Goal: Task Accomplishment & Management: Manage account settings

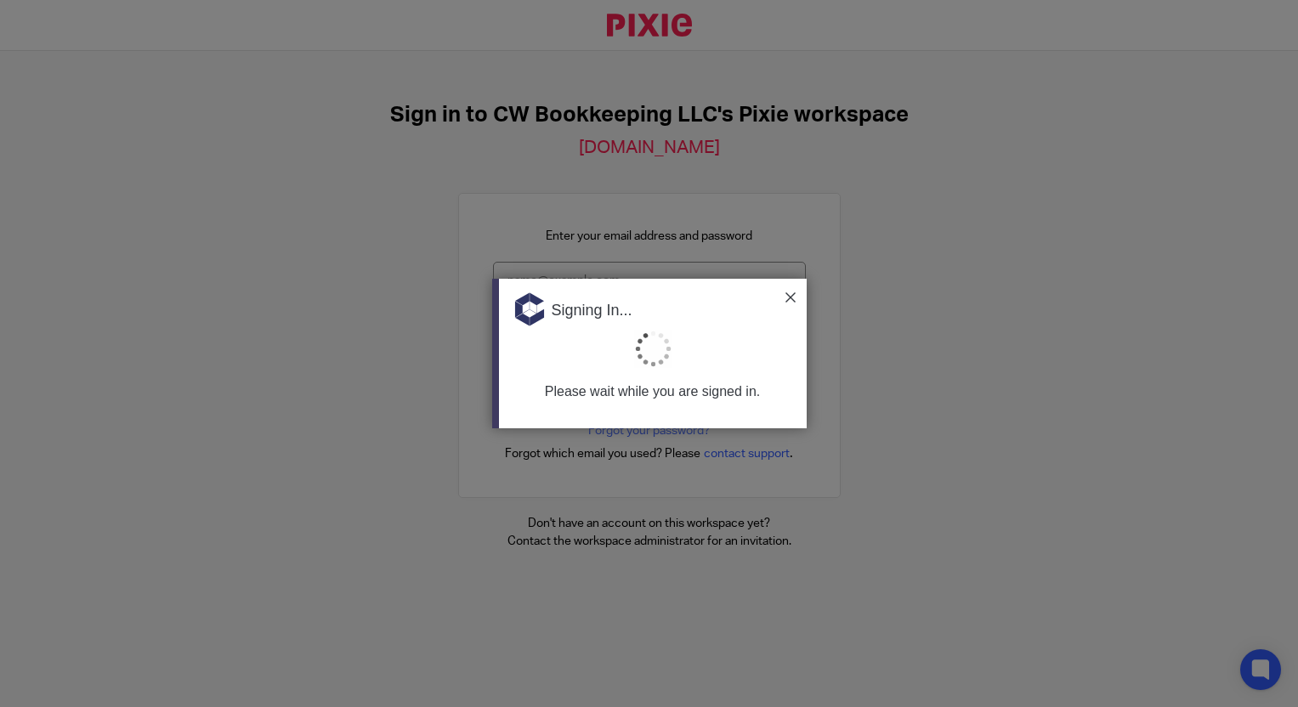
type input "[EMAIL_ADDRESS][DOMAIN_NAME]"
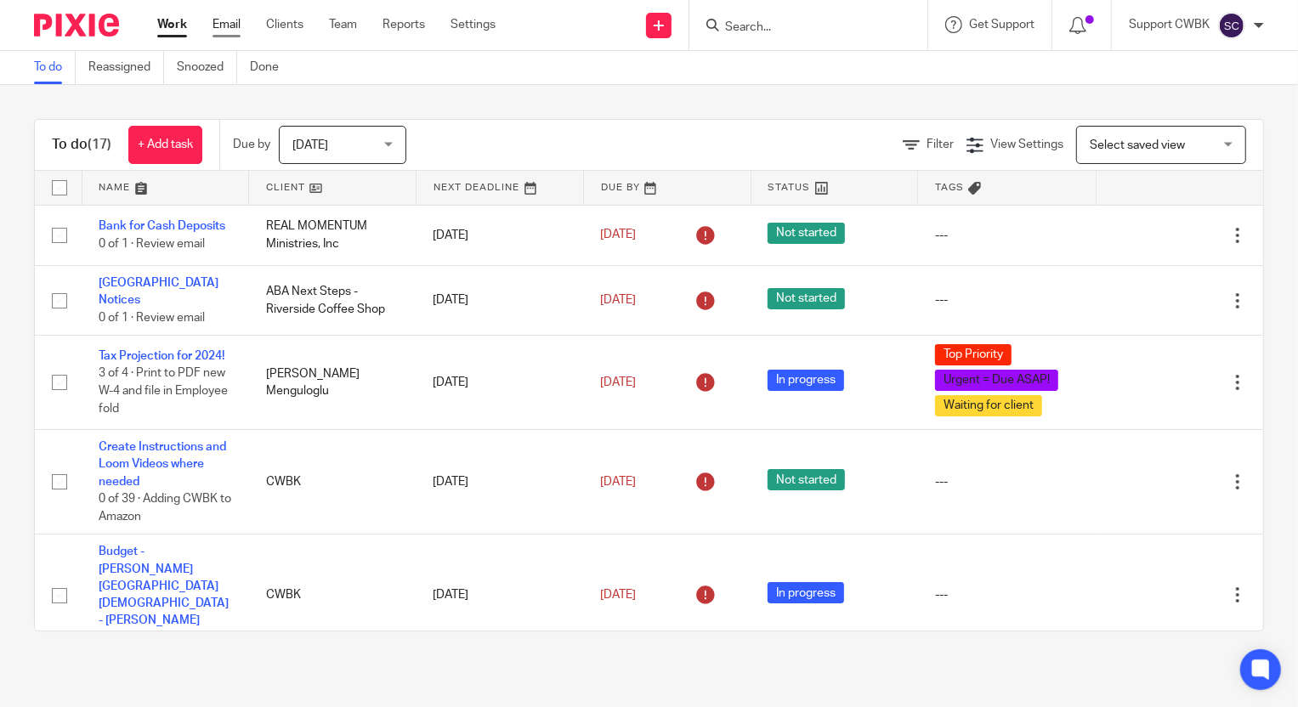
click at [221, 22] on link "Email" at bounding box center [227, 24] width 28 height 17
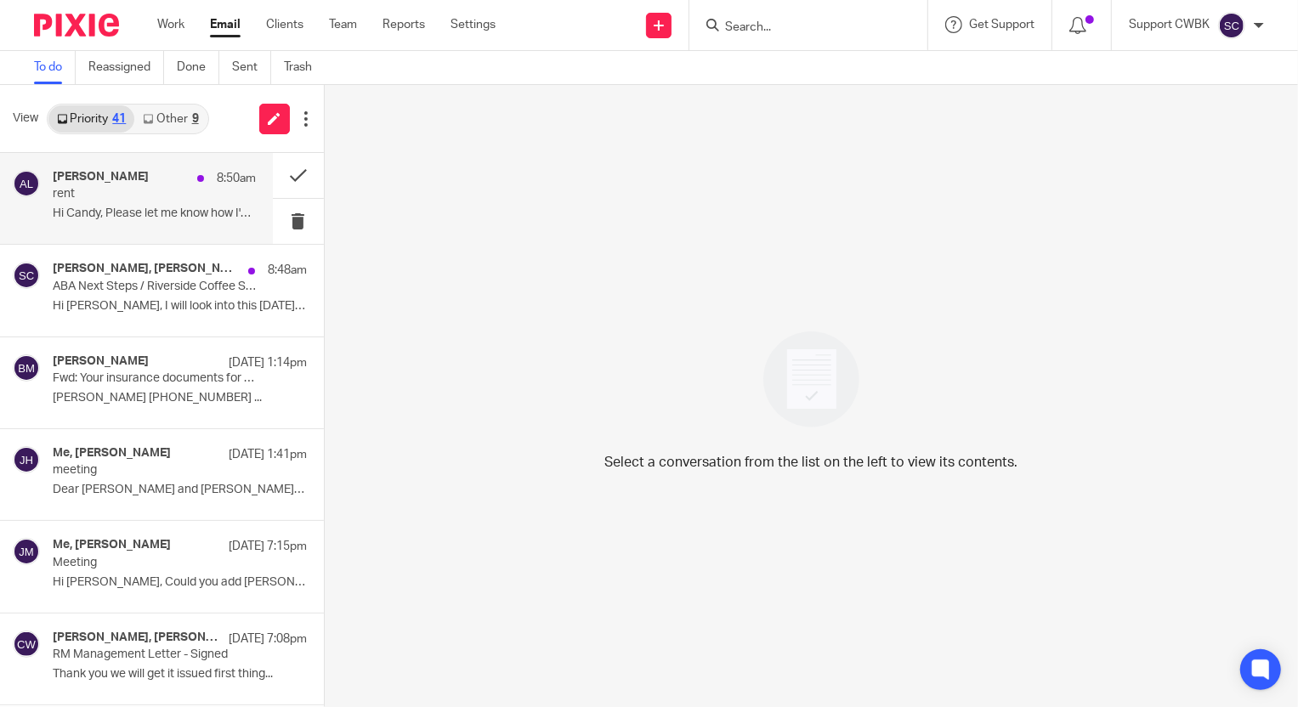
click at [119, 208] on p "Hi Candy, Please let me know how I'm..." at bounding box center [154, 214] width 203 height 14
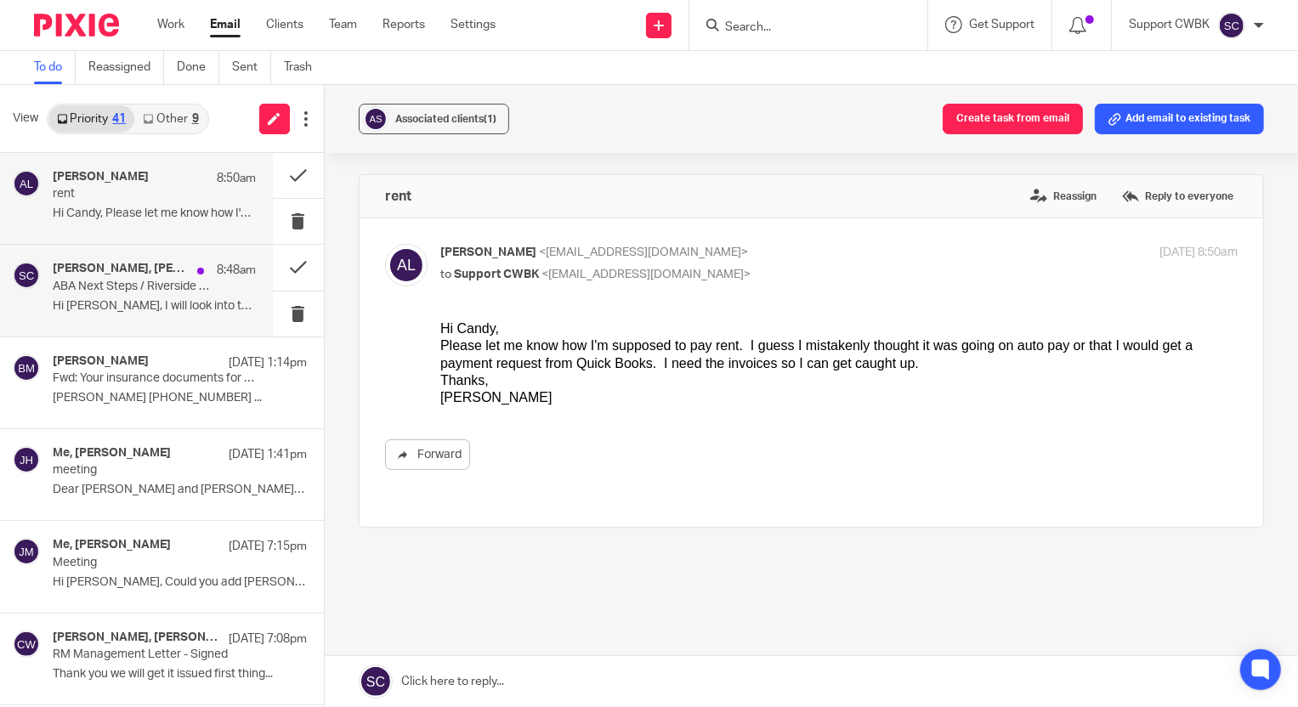
click at [102, 305] on p "Hi Patti, I will look into this today and..." at bounding box center [154, 306] width 203 height 14
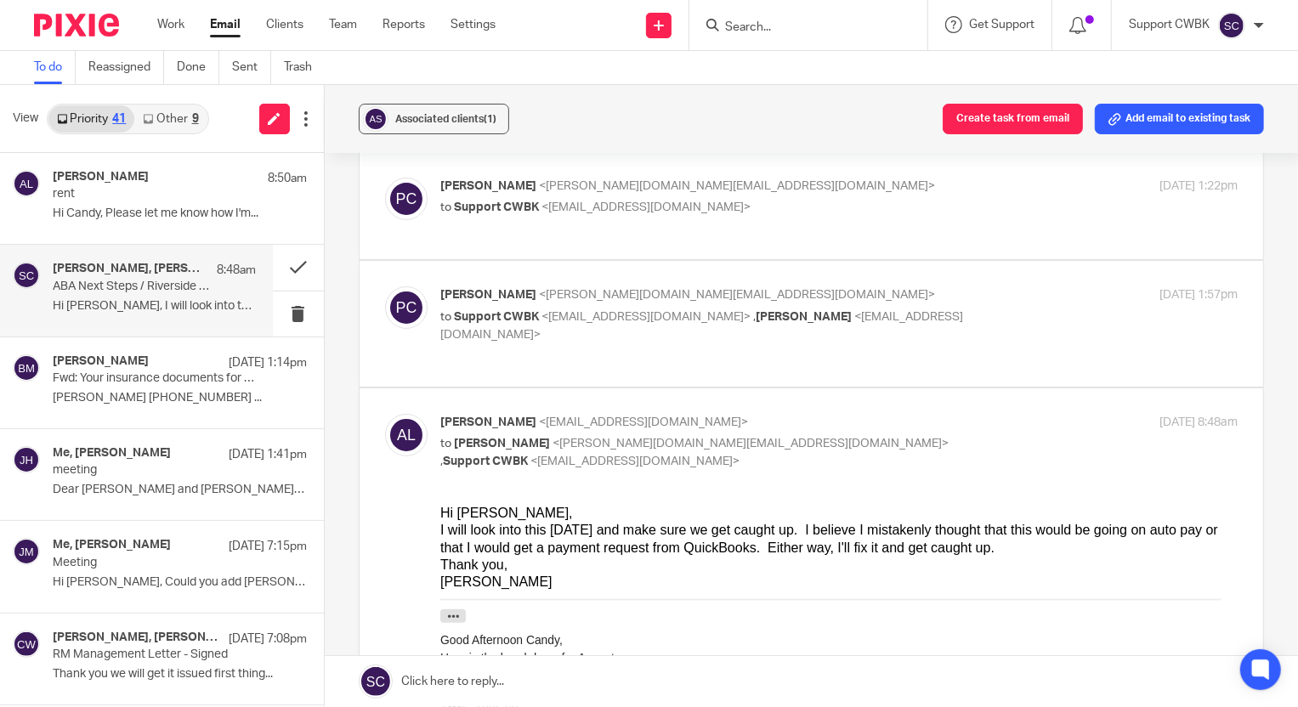
scroll to position [154, 0]
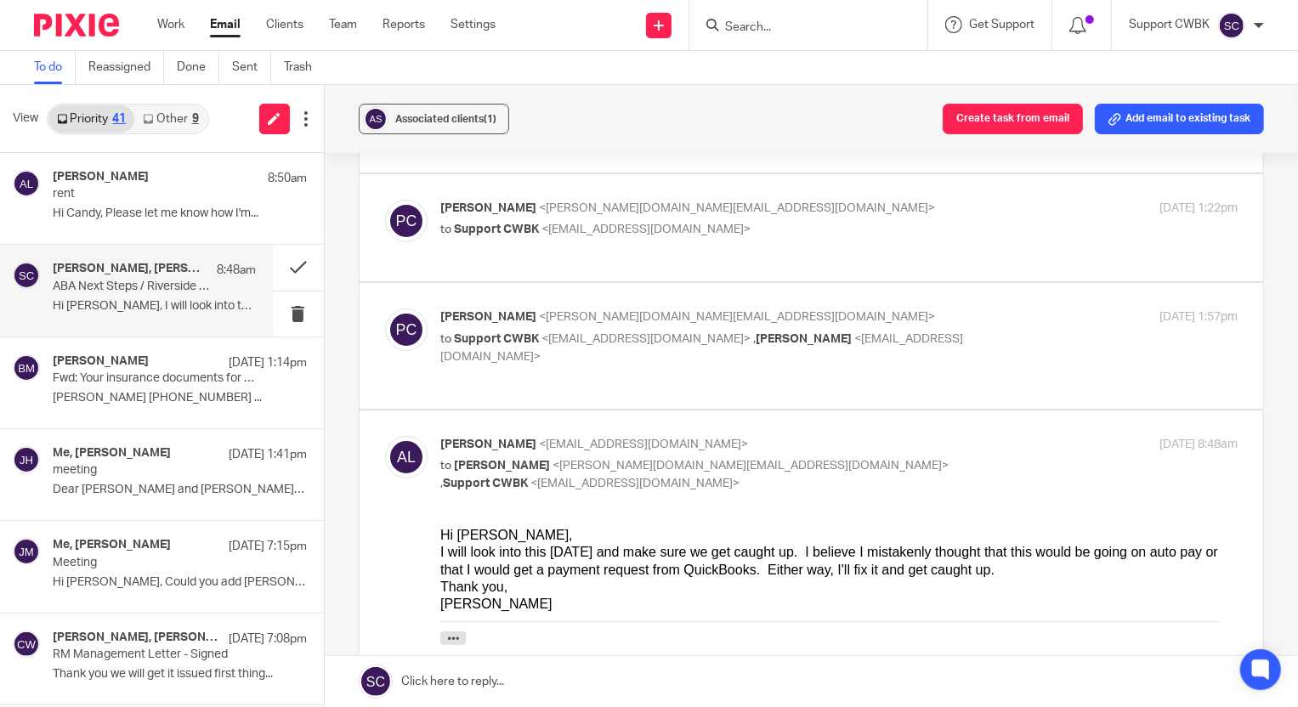
click at [168, 123] on link "Other 9" at bounding box center [170, 118] width 72 height 27
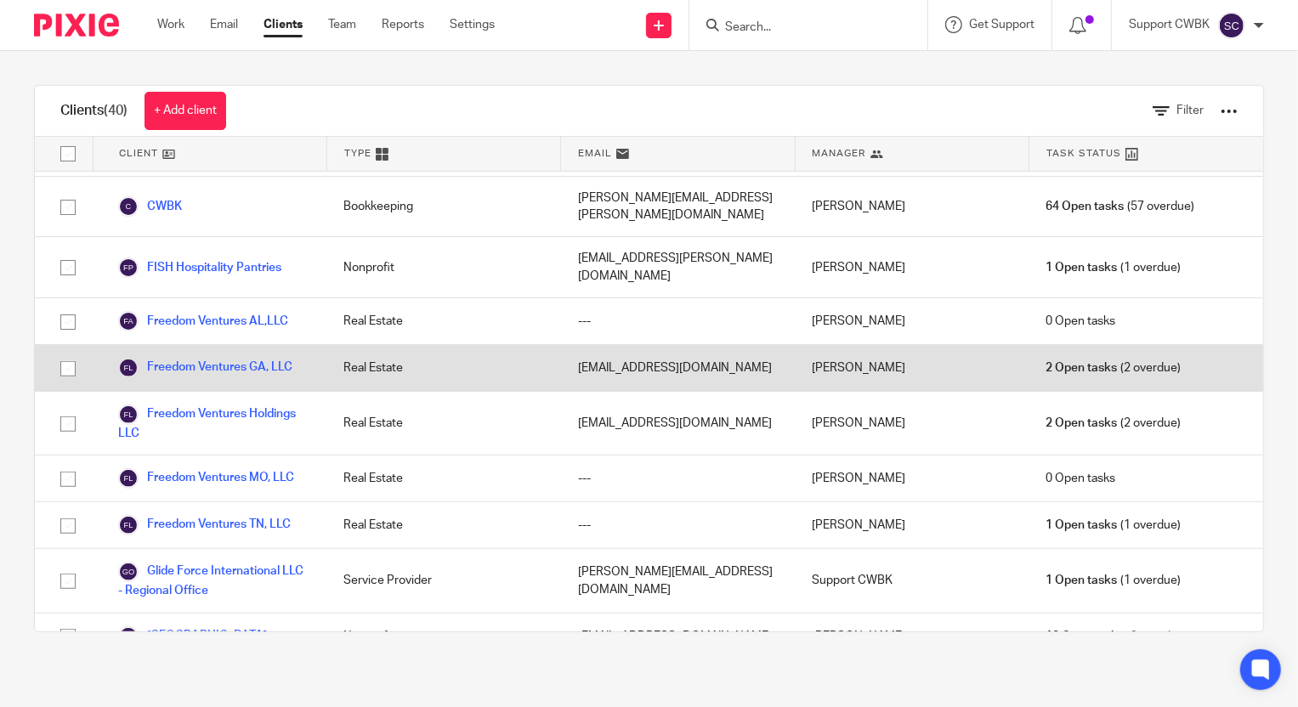
scroll to position [651, 0]
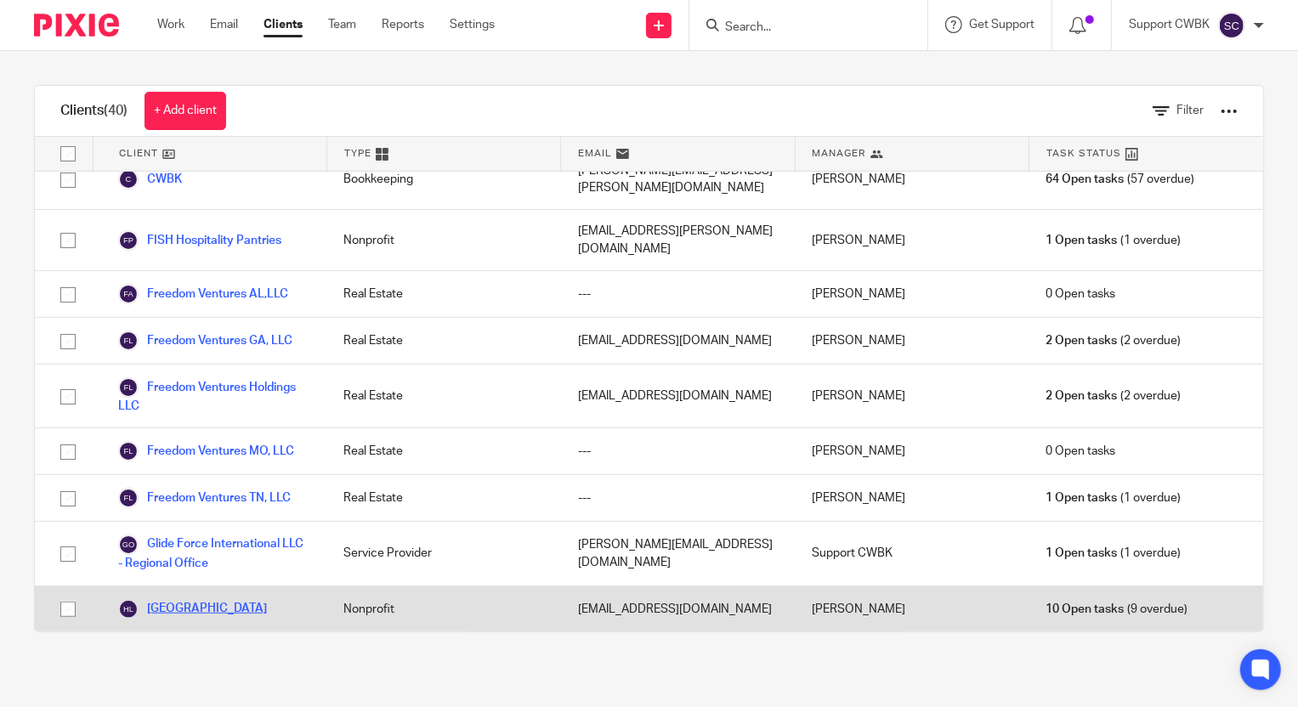
click at [212, 599] on link "[GEOGRAPHIC_DATA]" at bounding box center [192, 609] width 149 height 20
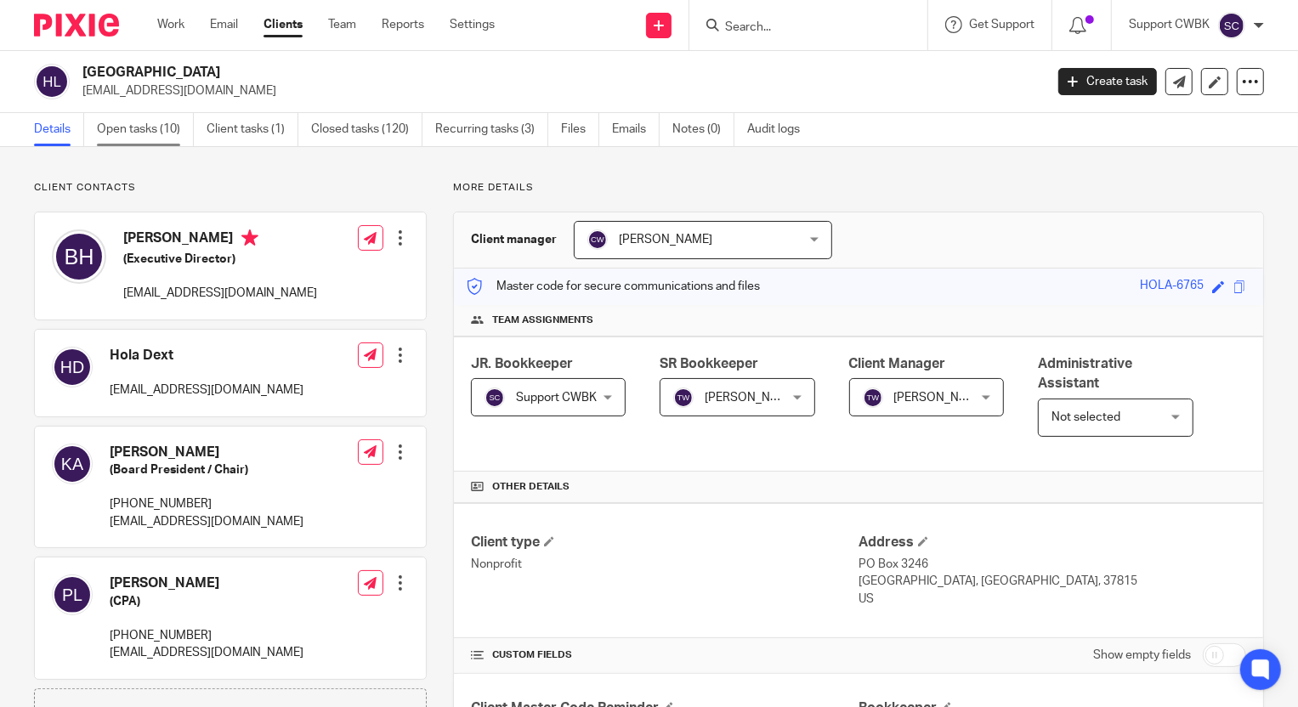
click at [145, 132] on link "Open tasks (10)" at bounding box center [145, 129] width 97 height 33
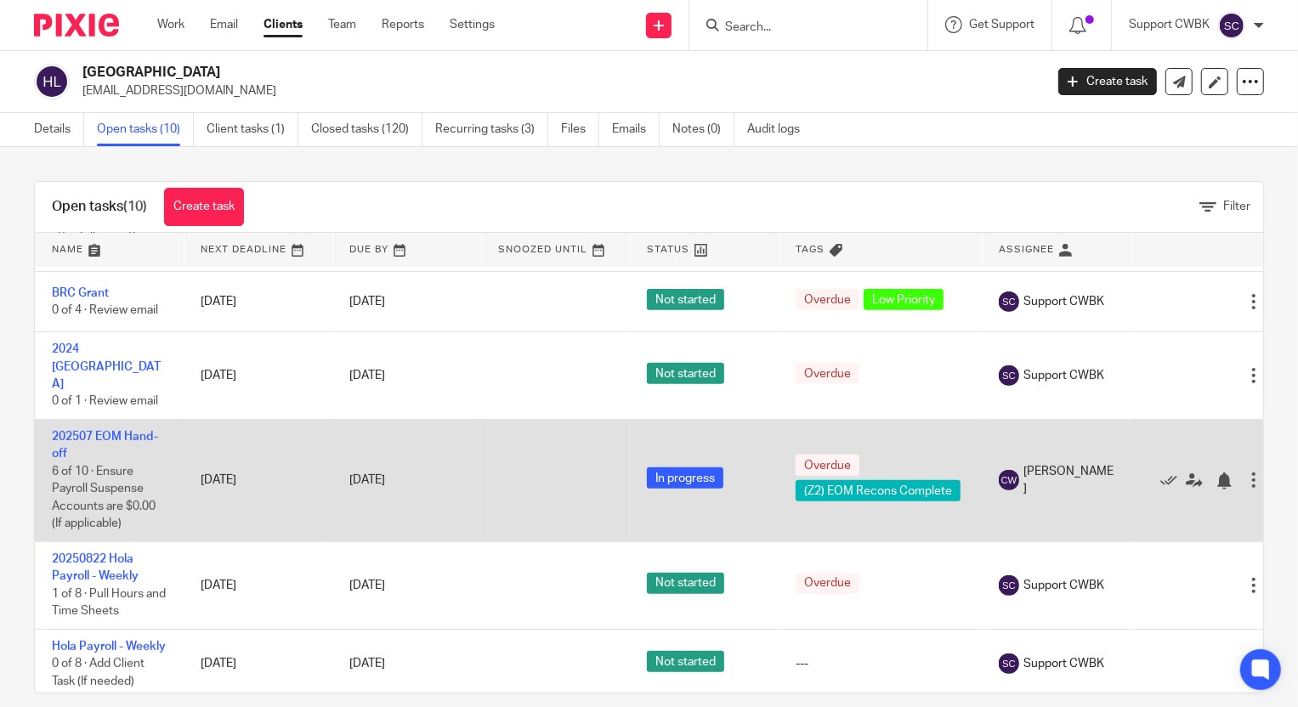
scroll to position [534, 0]
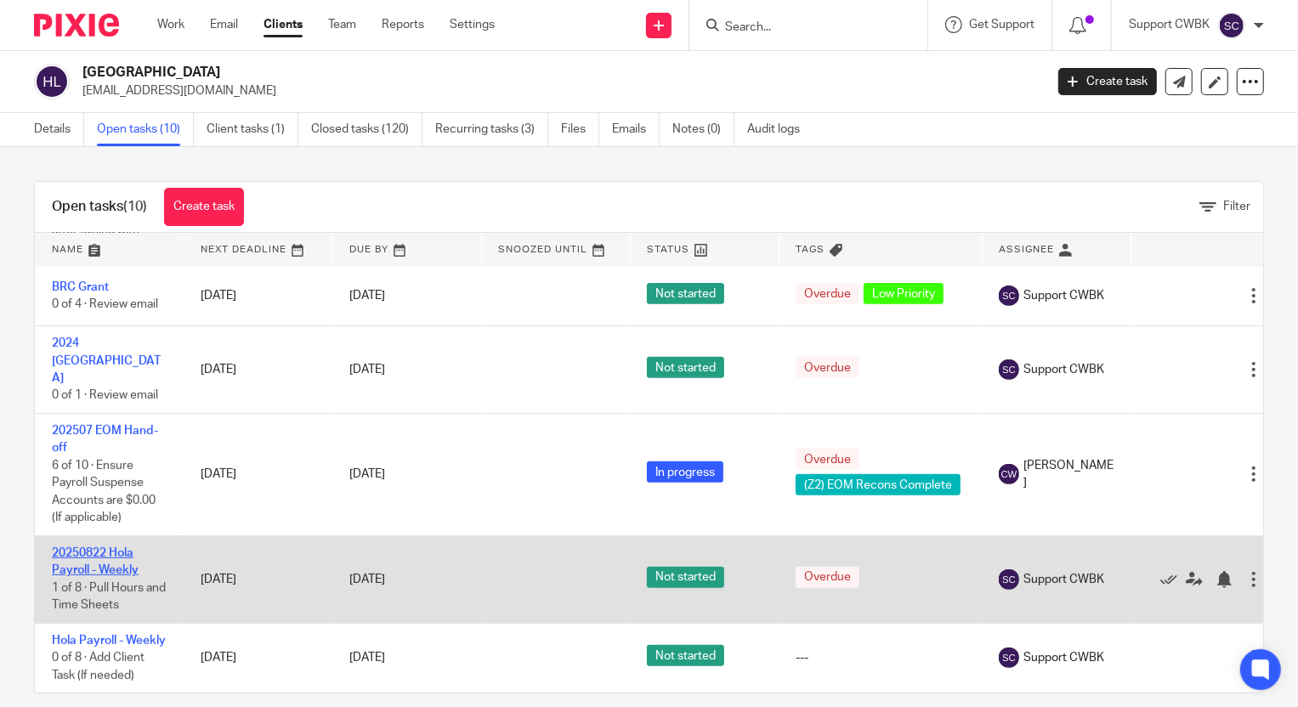
click at [109, 547] on link "20250822 Hola Payroll - Weekly" at bounding box center [95, 561] width 87 height 29
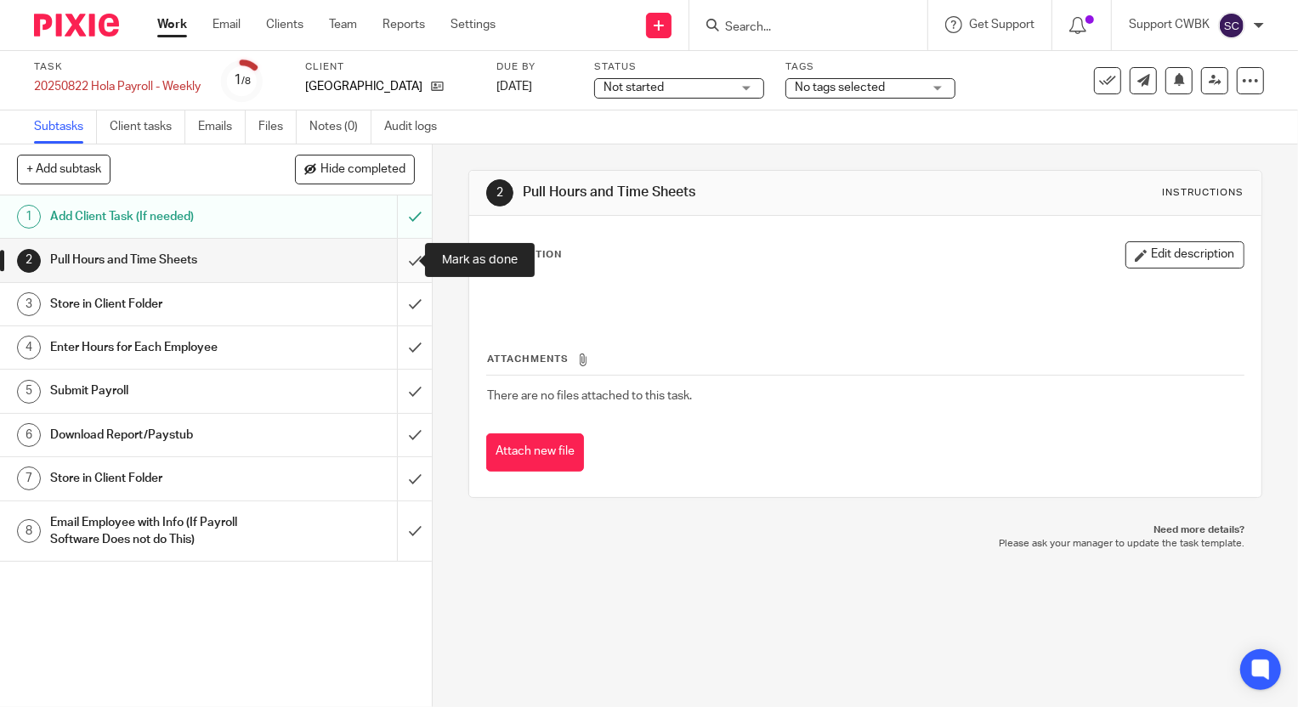
click at [403, 258] on input "submit" at bounding box center [216, 260] width 432 height 43
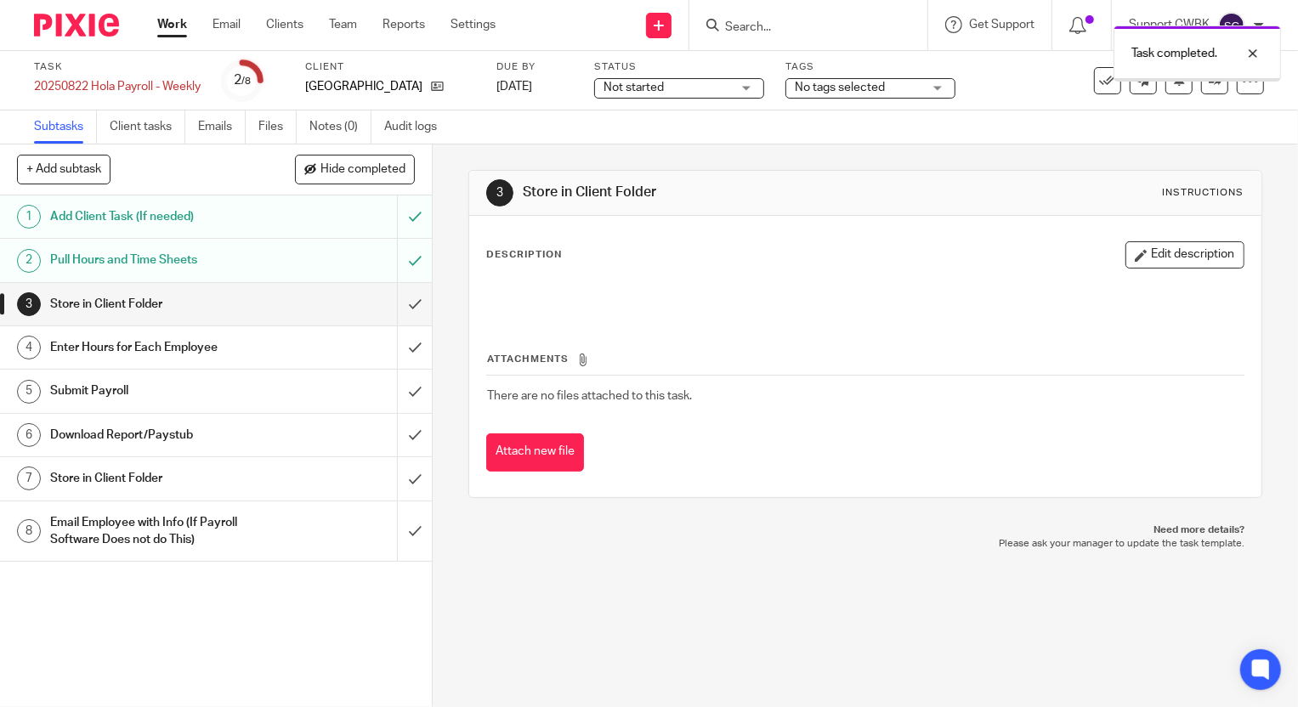
click at [399, 307] on input "submit" at bounding box center [216, 304] width 432 height 43
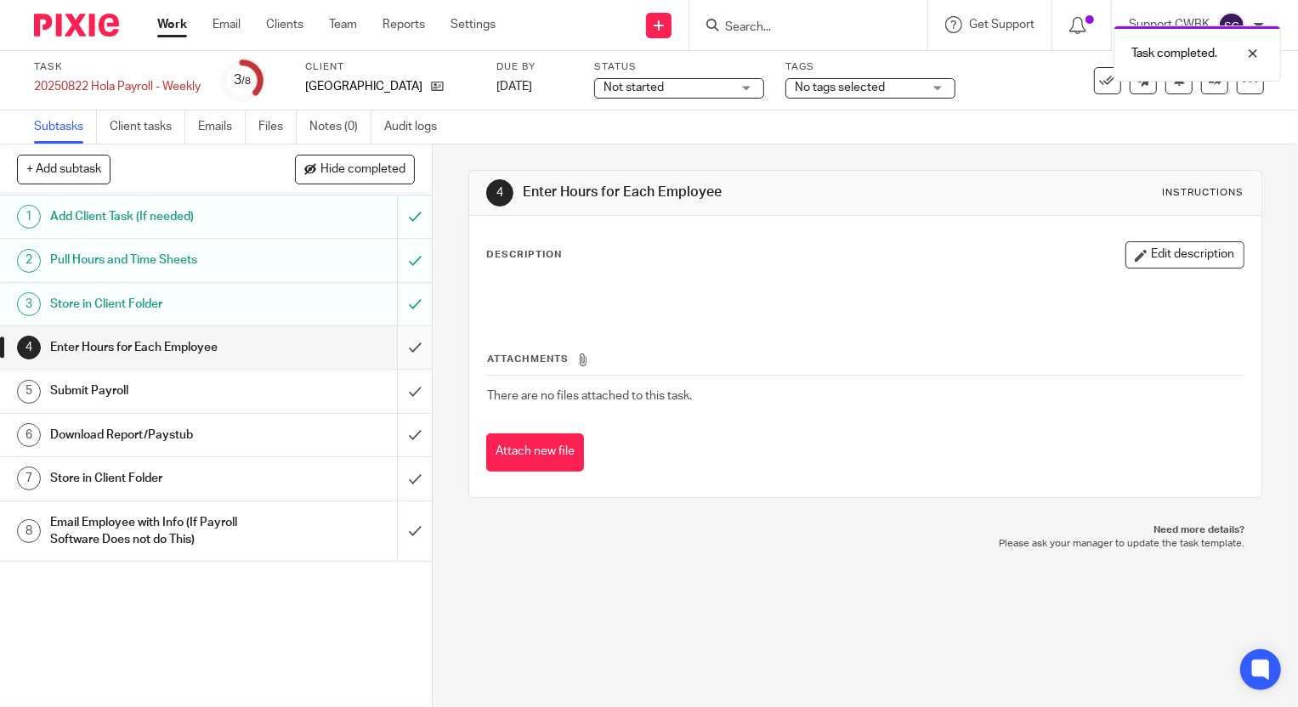
click at [396, 346] on input "submit" at bounding box center [216, 347] width 432 height 43
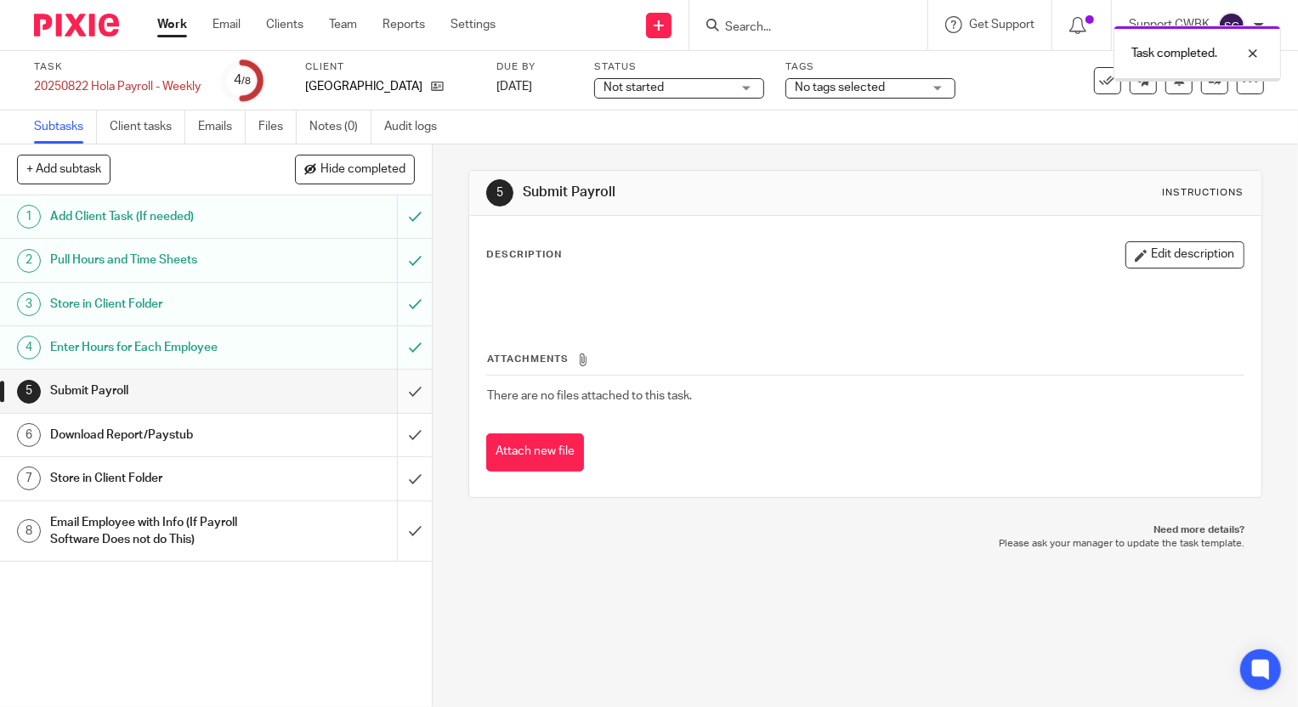
click at [398, 392] on input "submit" at bounding box center [216, 391] width 432 height 43
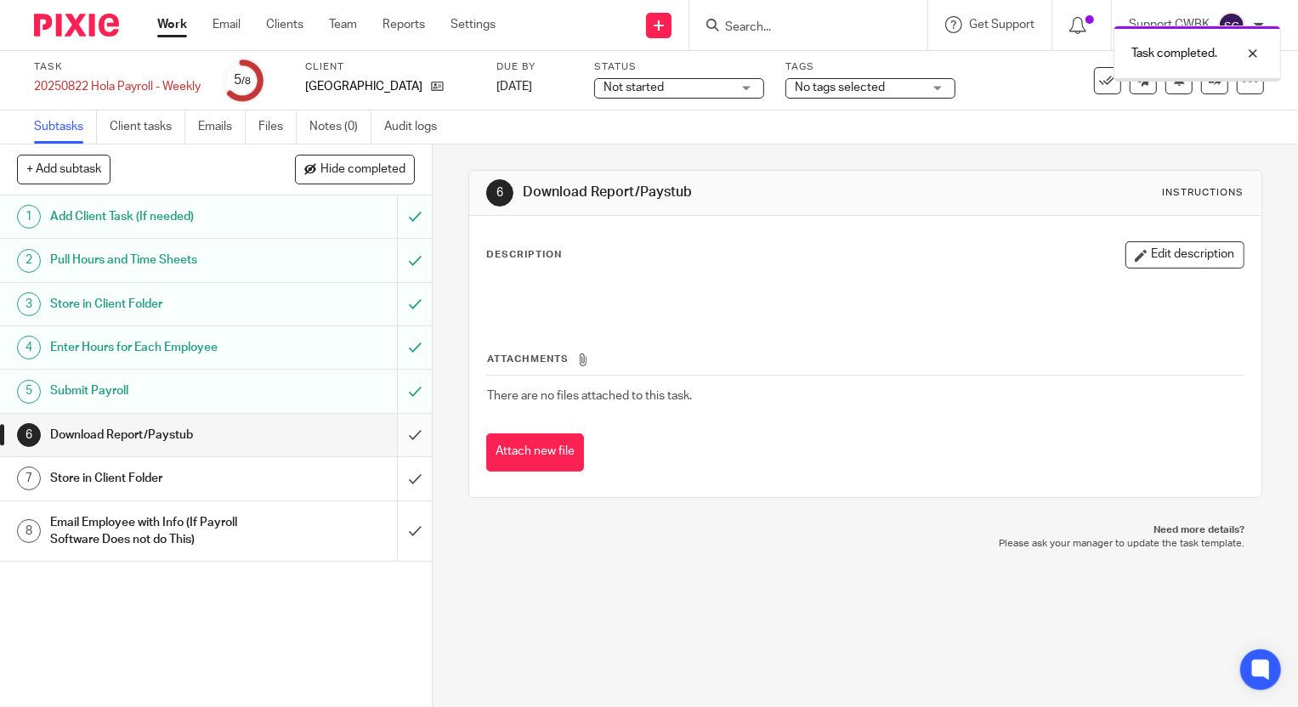
click at [398, 434] on input "submit" at bounding box center [216, 435] width 432 height 43
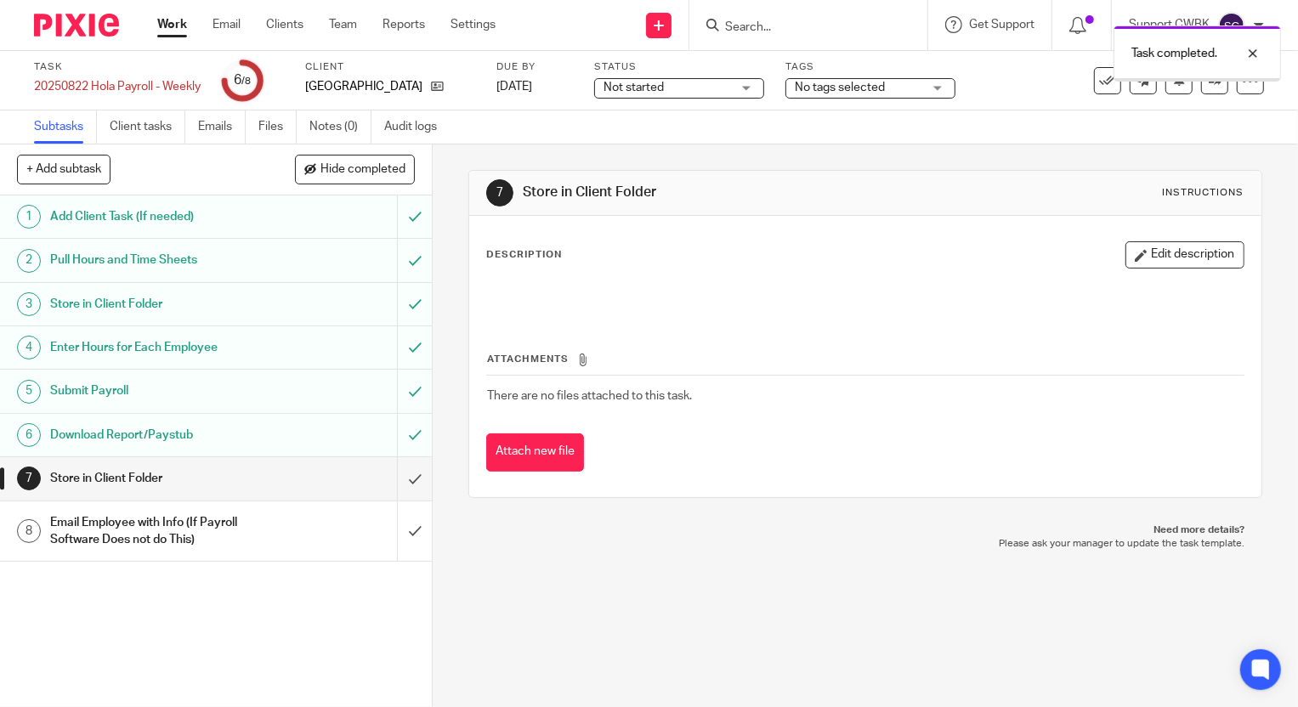
click at [394, 479] on input "submit" at bounding box center [216, 478] width 432 height 43
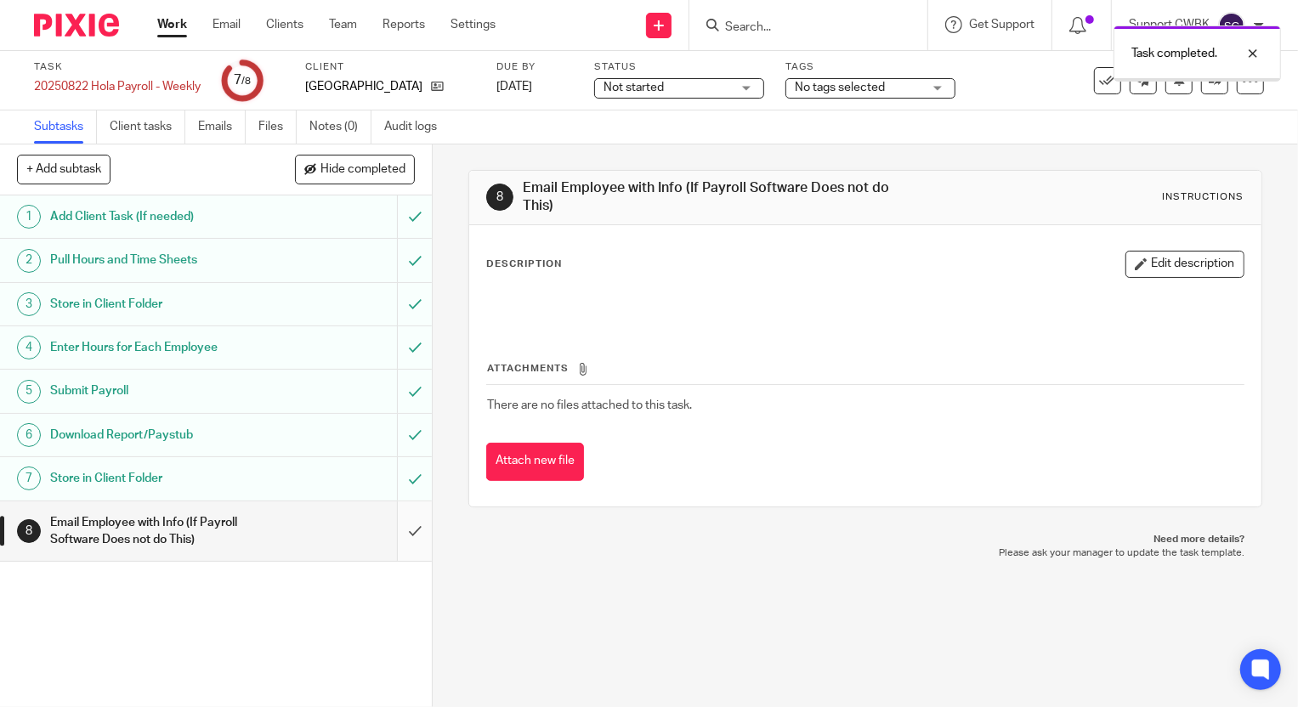
click at [393, 531] on input "submit" at bounding box center [216, 532] width 432 height 60
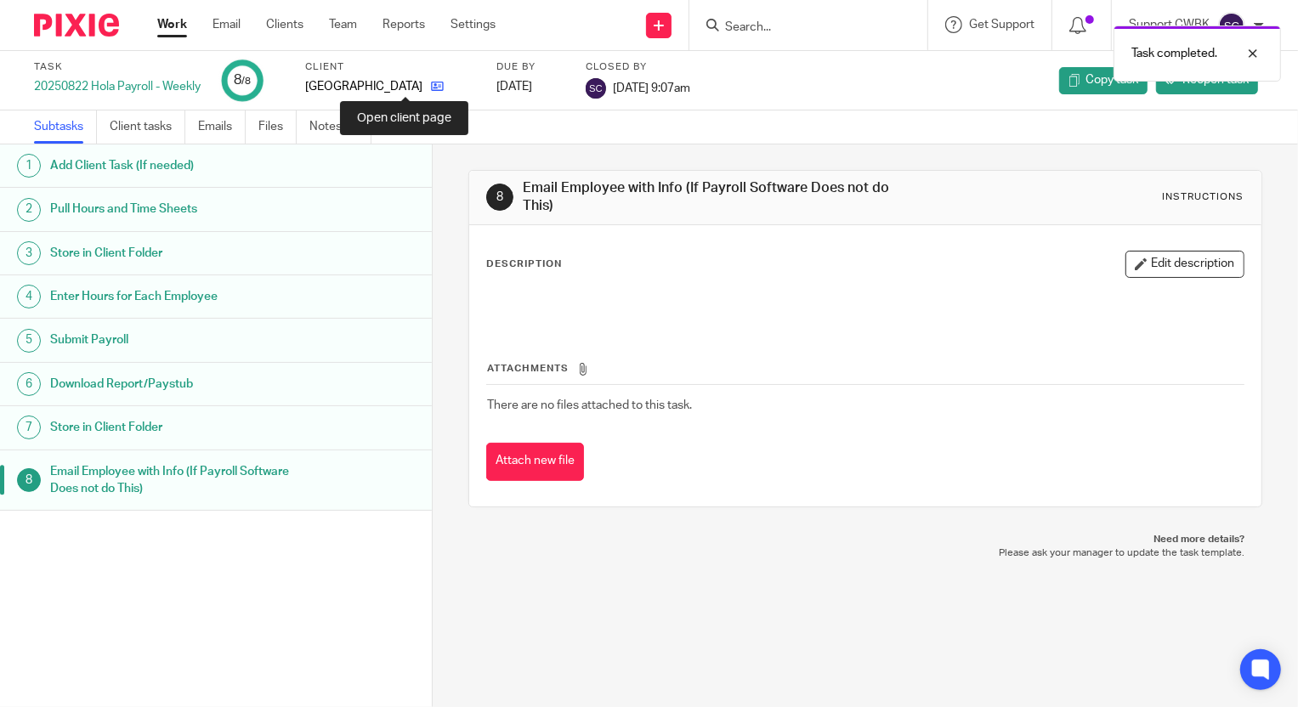
click at [431, 85] on icon at bounding box center [437, 86] width 13 height 13
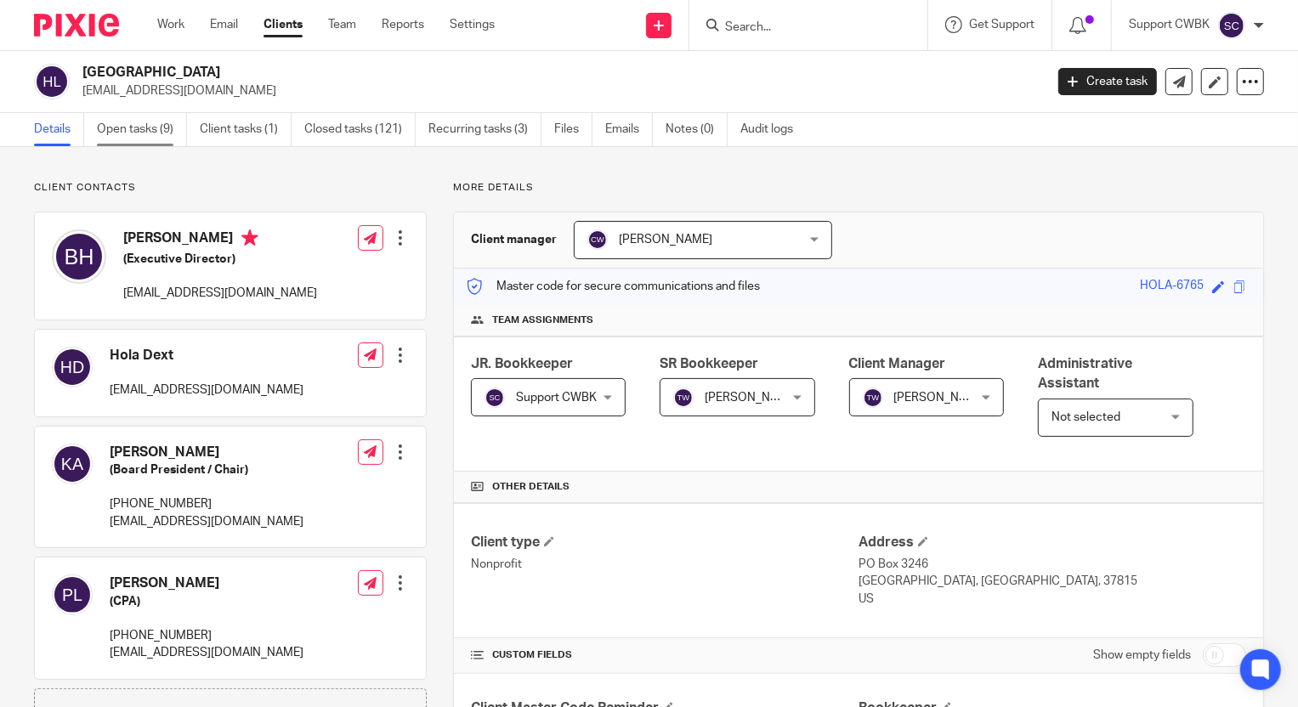
click at [126, 128] on link "Open tasks (9)" at bounding box center [142, 129] width 90 height 33
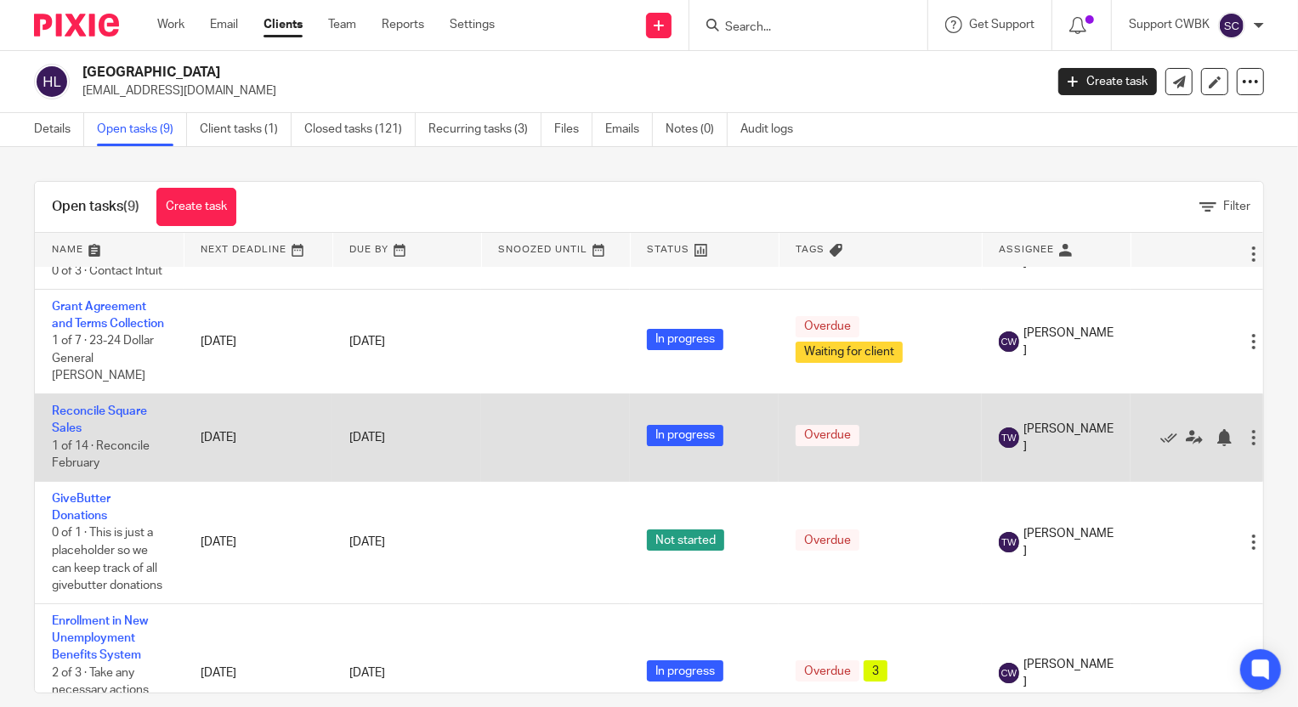
scroll to position [446, 0]
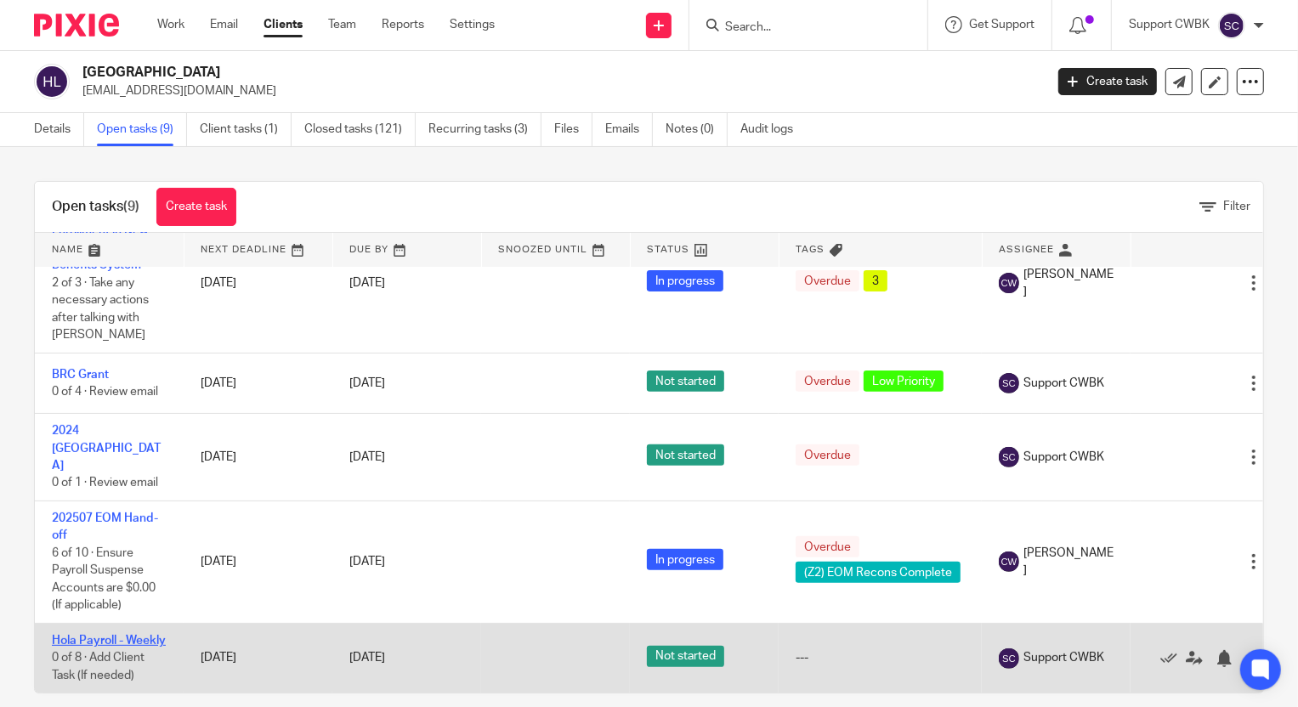
click at [77, 635] on link "Hola Payroll - Weekly" at bounding box center [109, 641] width 114 height 12
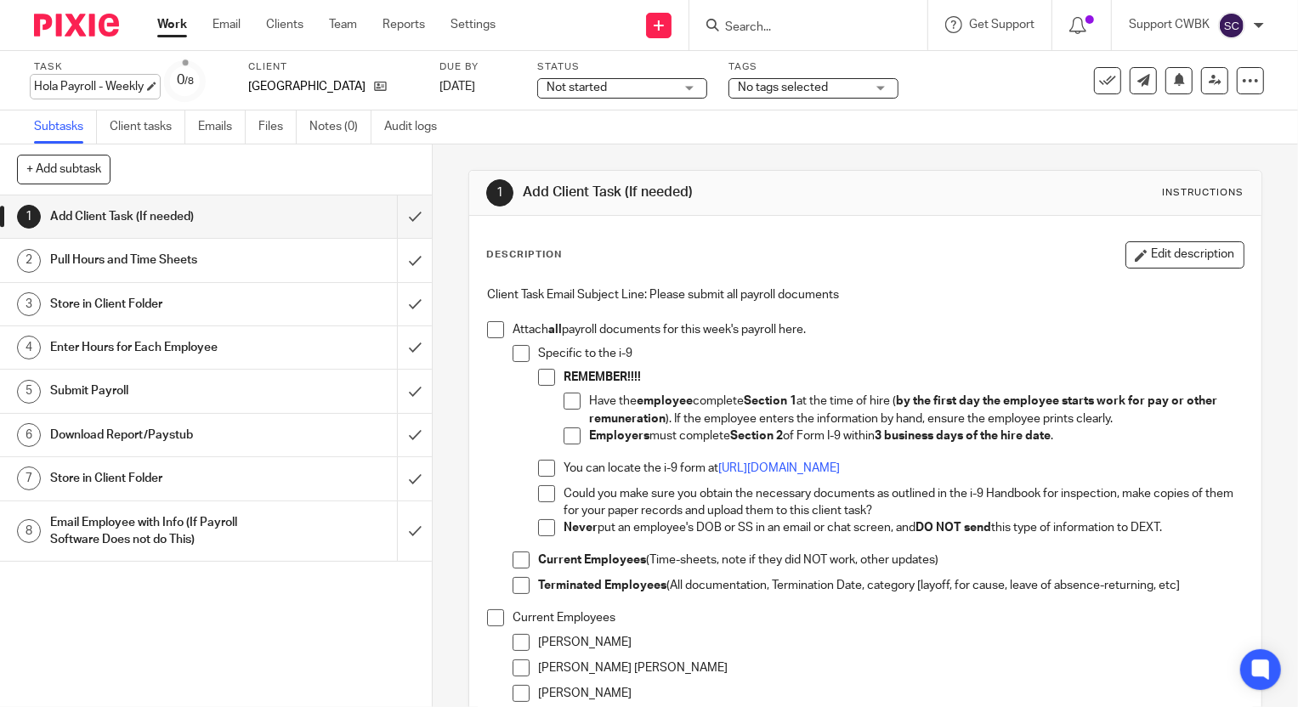
click at [36, 87] on div "Hola Payroll - Weekly Save Hola Payroll - Weekly" at bounding box center [89, 86] width 110 height 17
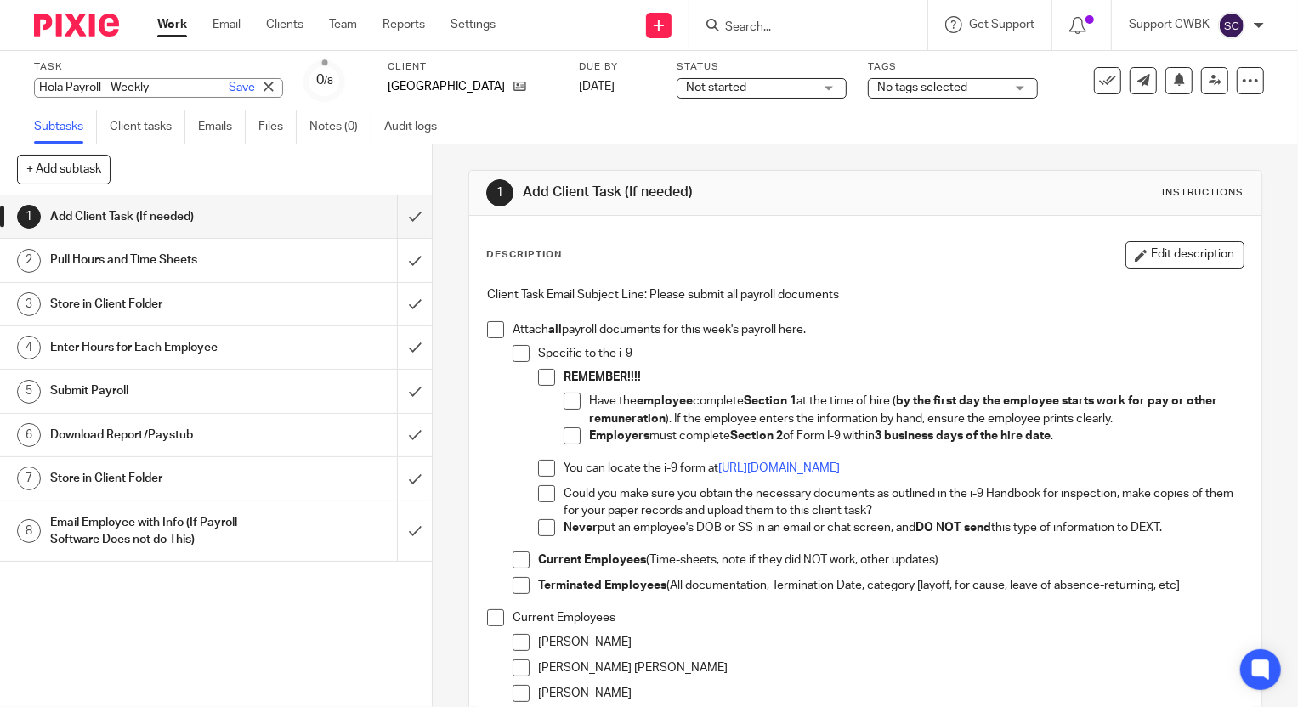
click at [43, 85] on input "Hola Payroll - Weekly" at bounding box center [158, 88] width 249 height 20
click at [41, 86] on input "Hola Payroll - Weekly" at bounding box center [158, 88] width 249 height 20
type input "20250829 Hola Payroll - Weekly"
click at [229, 85] on link "Save" at bounding box center [242, 87] width 26 height 17
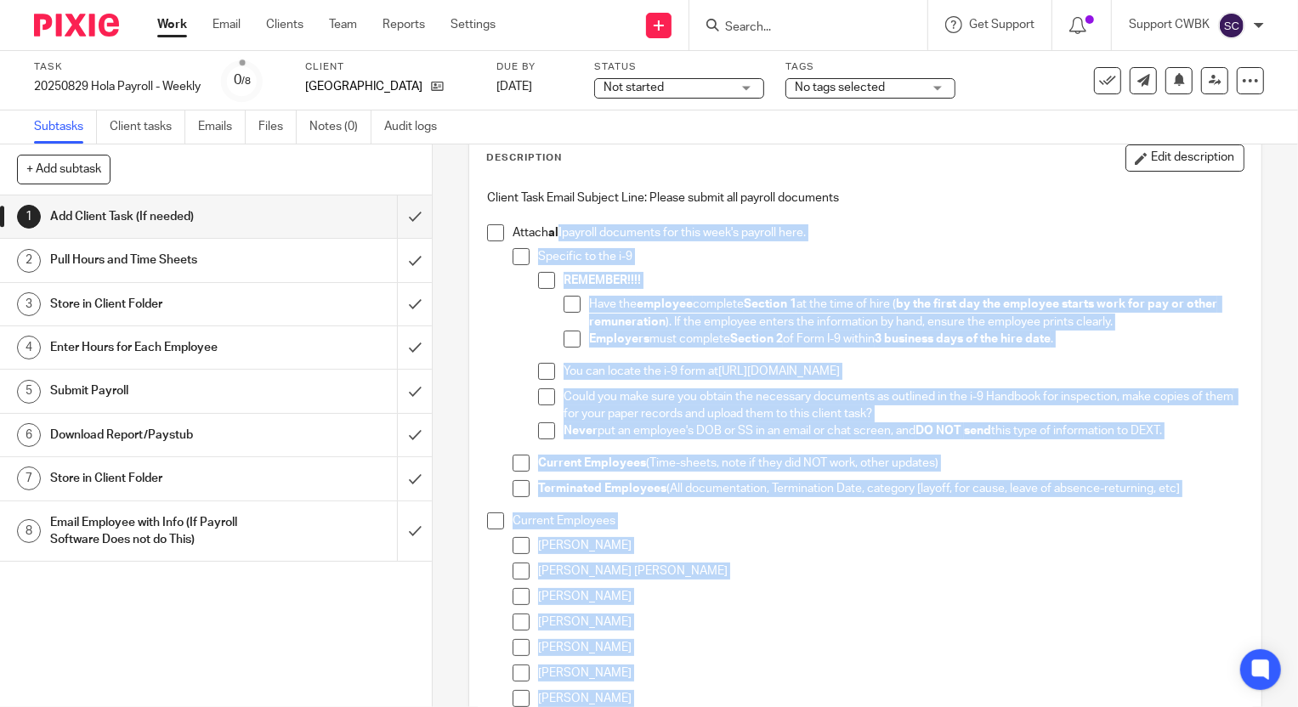
scroll to position [70, 0]
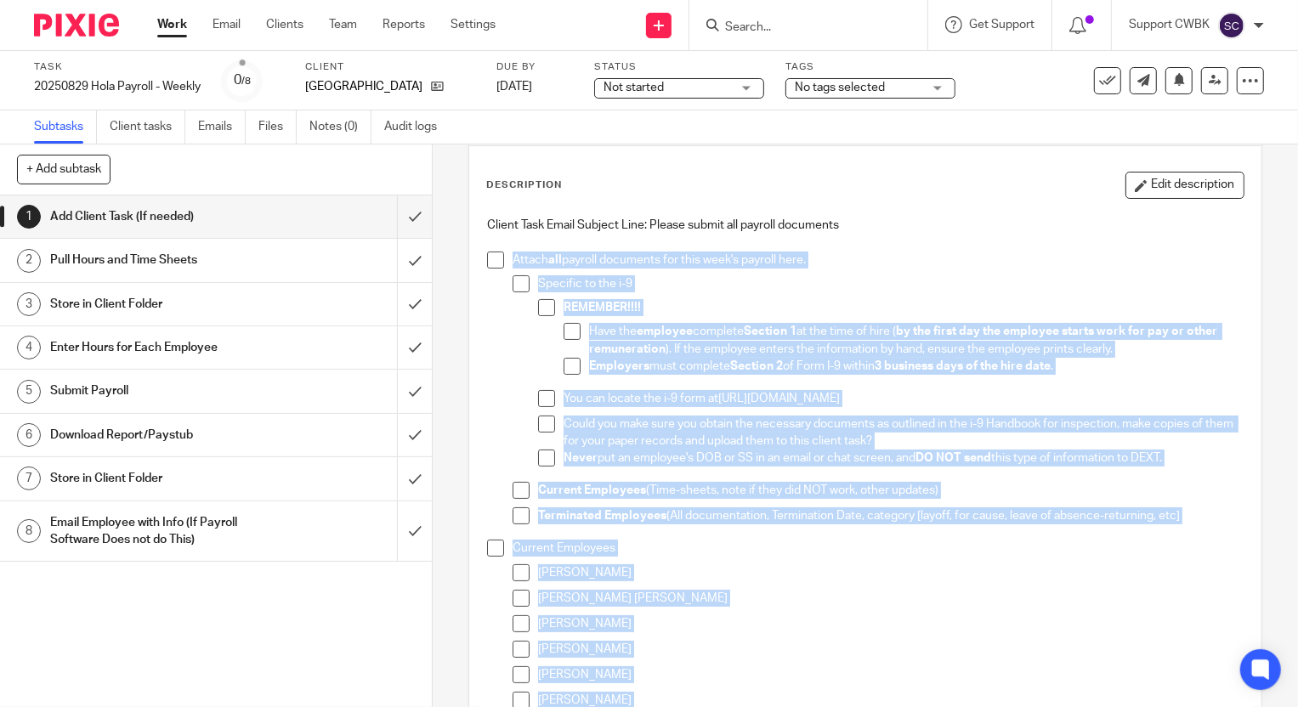
drag, startPoint x: 1190, startPoint y: 473, endPoint x: 510, endPoint y: 250, distance: 715.8
click at [510, 252] on ul "Attach all payroll documents for this week's payroll here. Specific to the i-9 …" at bounding box center [865, 679] width 756 height 855
copy ul "Attach all payroll documents for this week's payroll here. Specific to the i-9 …"
click at [142, 124] on link "Client tasks" at bounding box center [148, 127] width 76 height 33
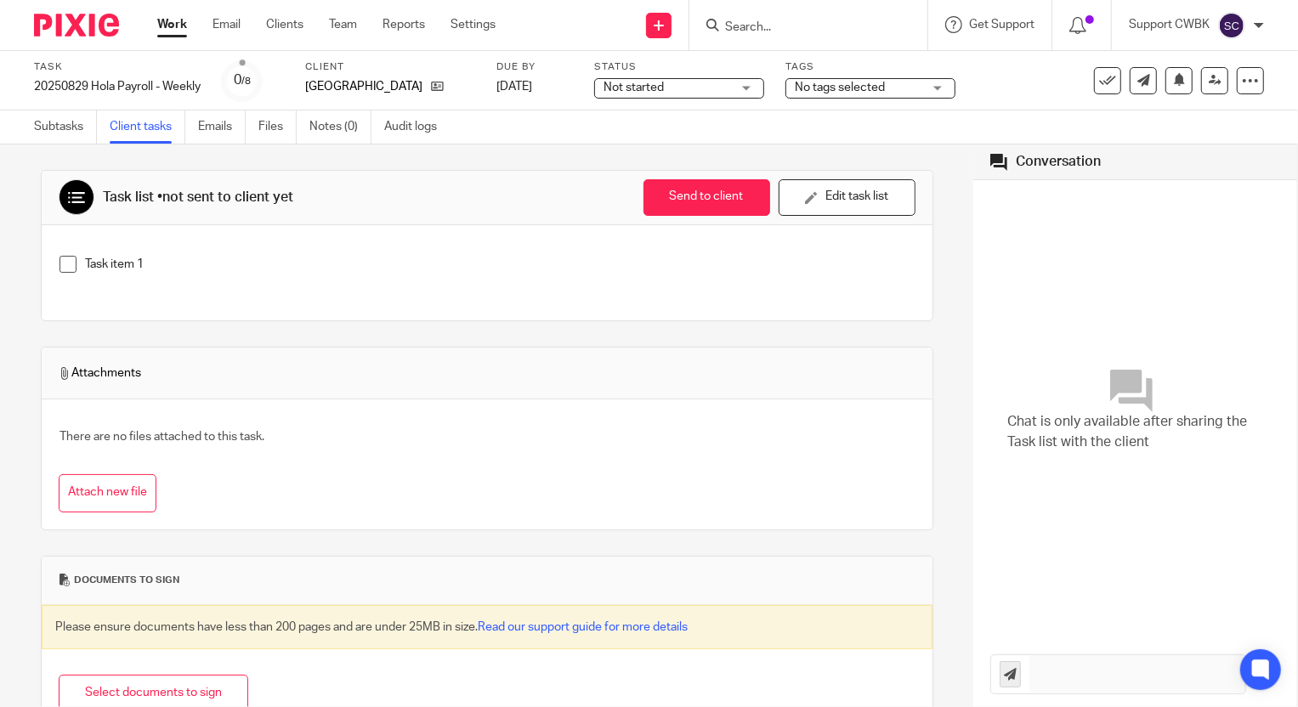
click at [831, 199] on button "Edit task list" at bounding box center [847, 197] width 137 height 37
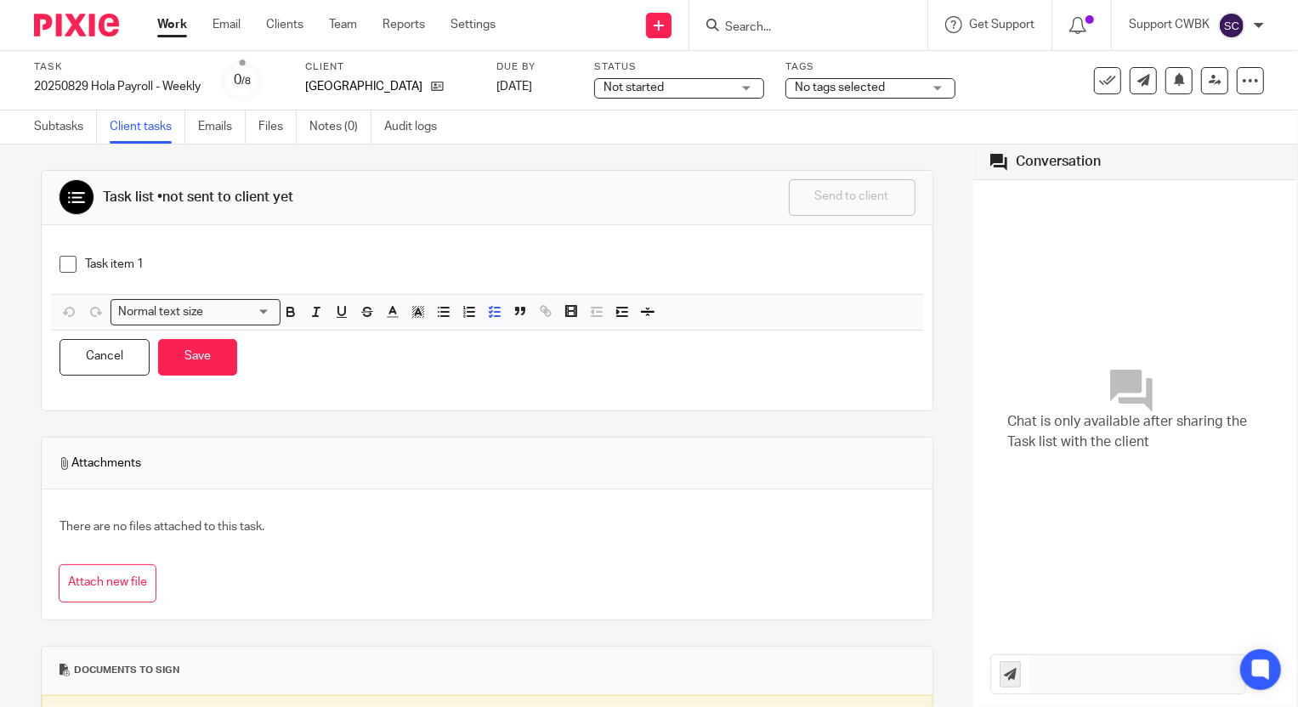
click at [214, 265] on p "Task item 1" at bounding box center [500, 264] width 830 height 17
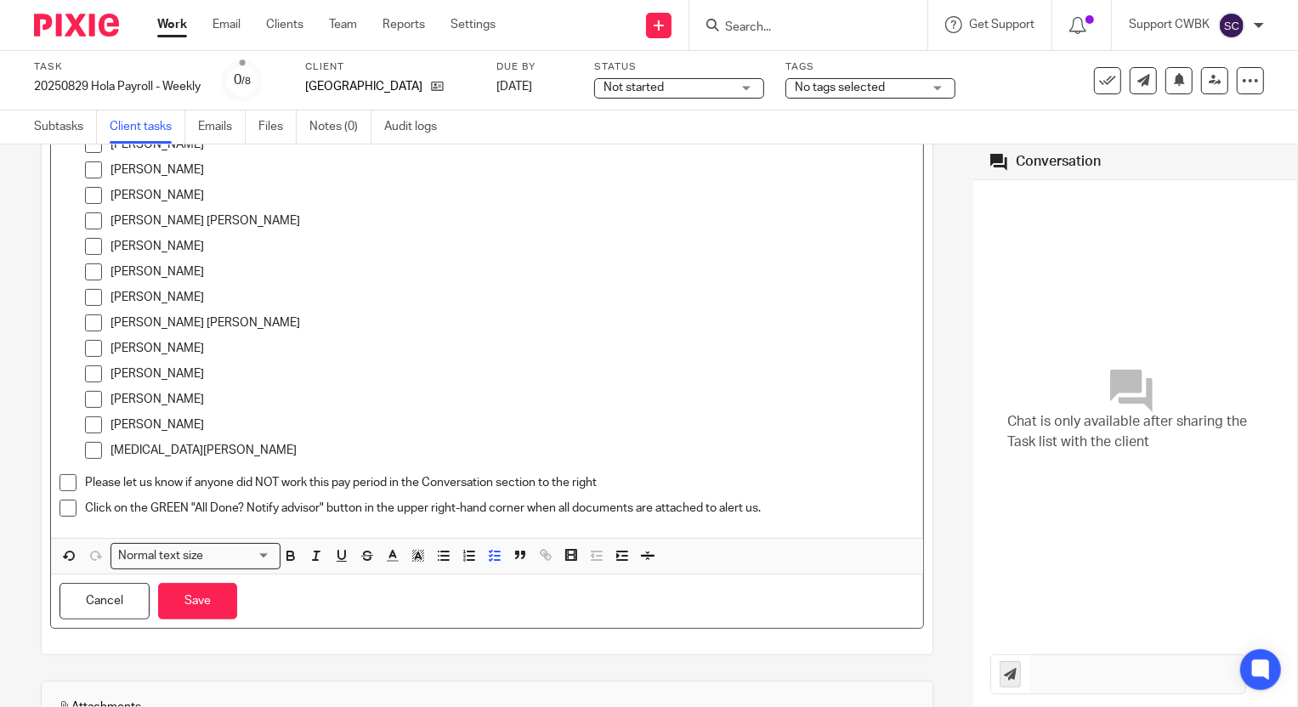
scroll to position [628, 0]
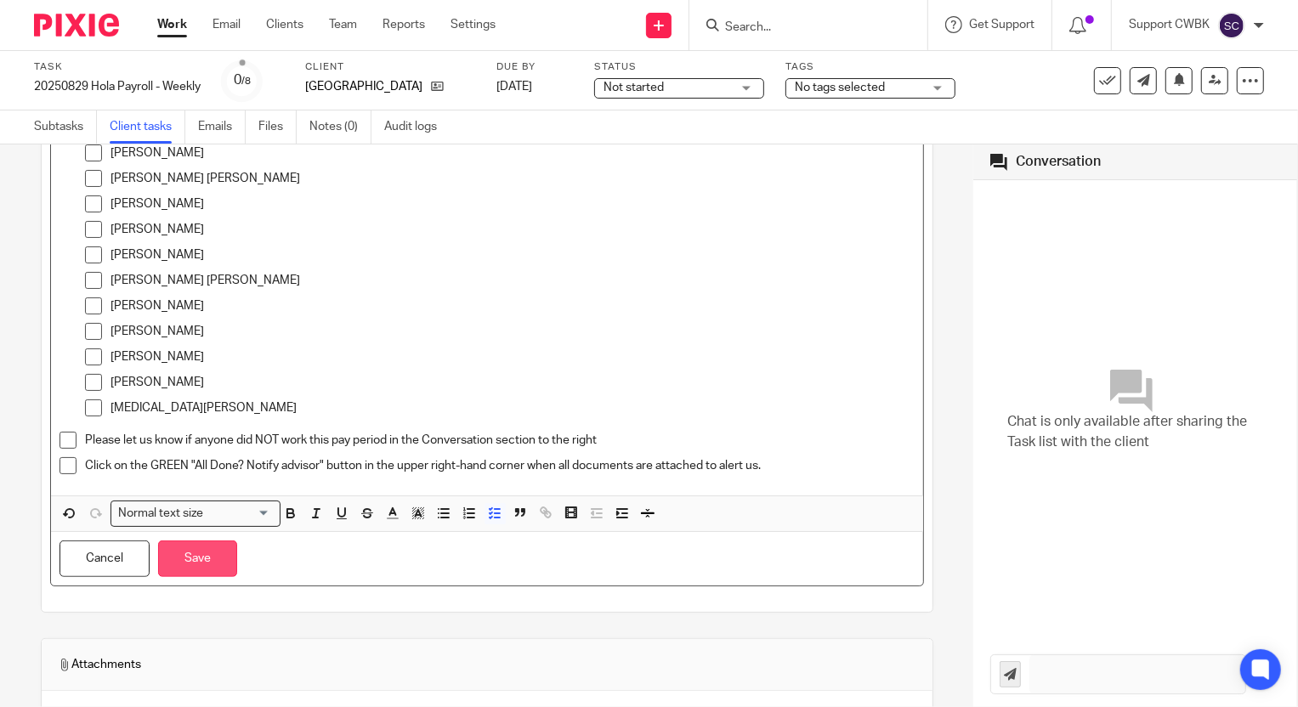
click at [192, 557] on button "Save" at bounding box center [197, 559] width 79 height 37
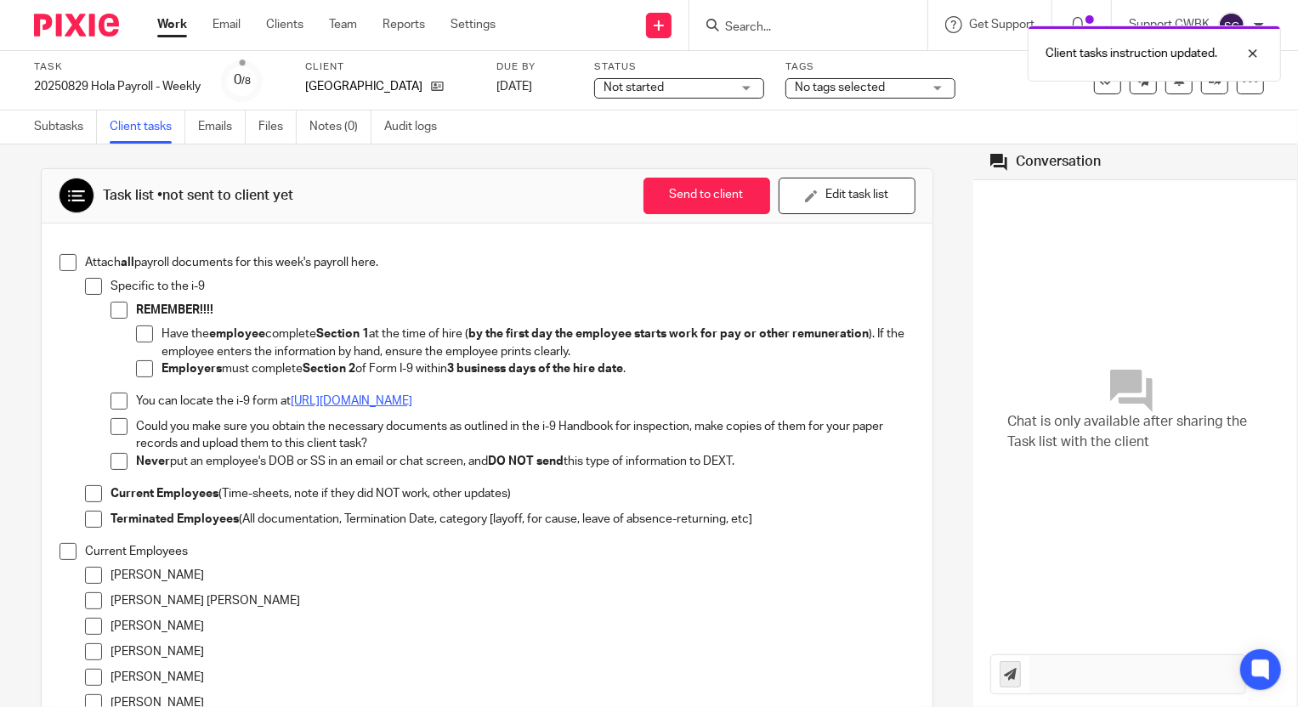
scroll to position [0, 0]
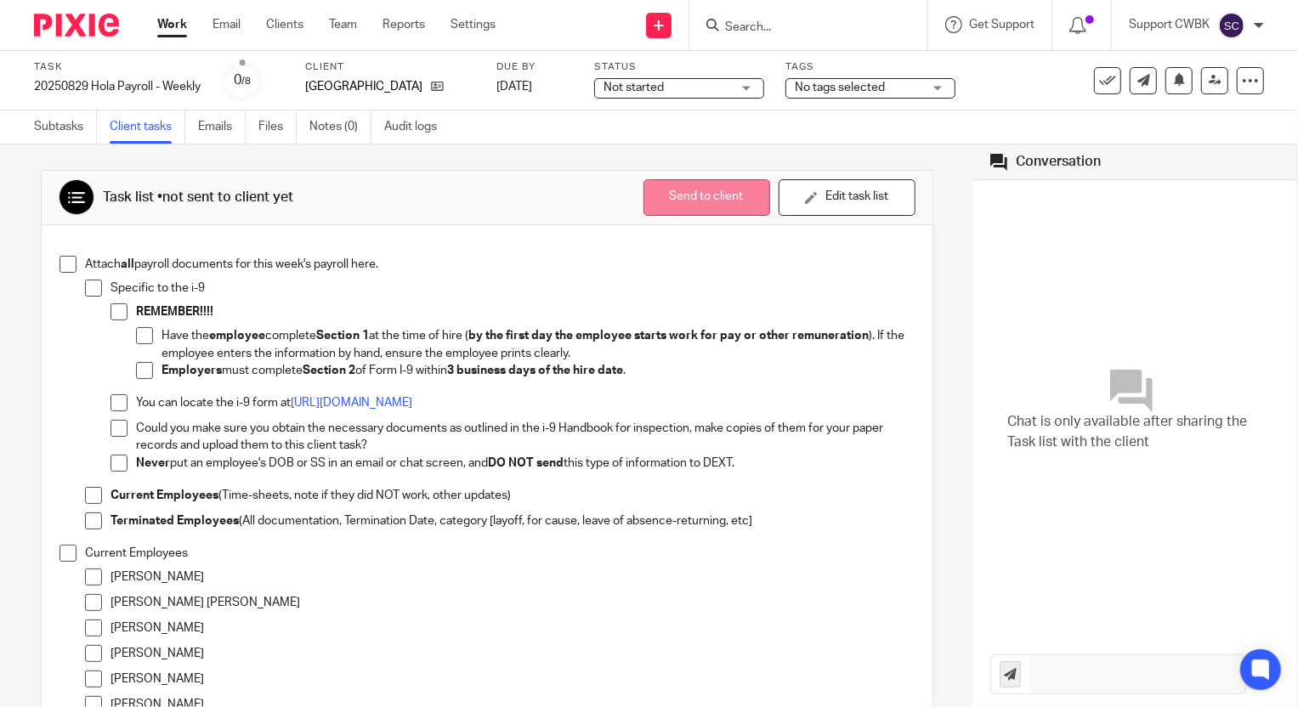
click at [683, 197] on button "Send to client" at bounding box center [706, 197] width 127 height 37
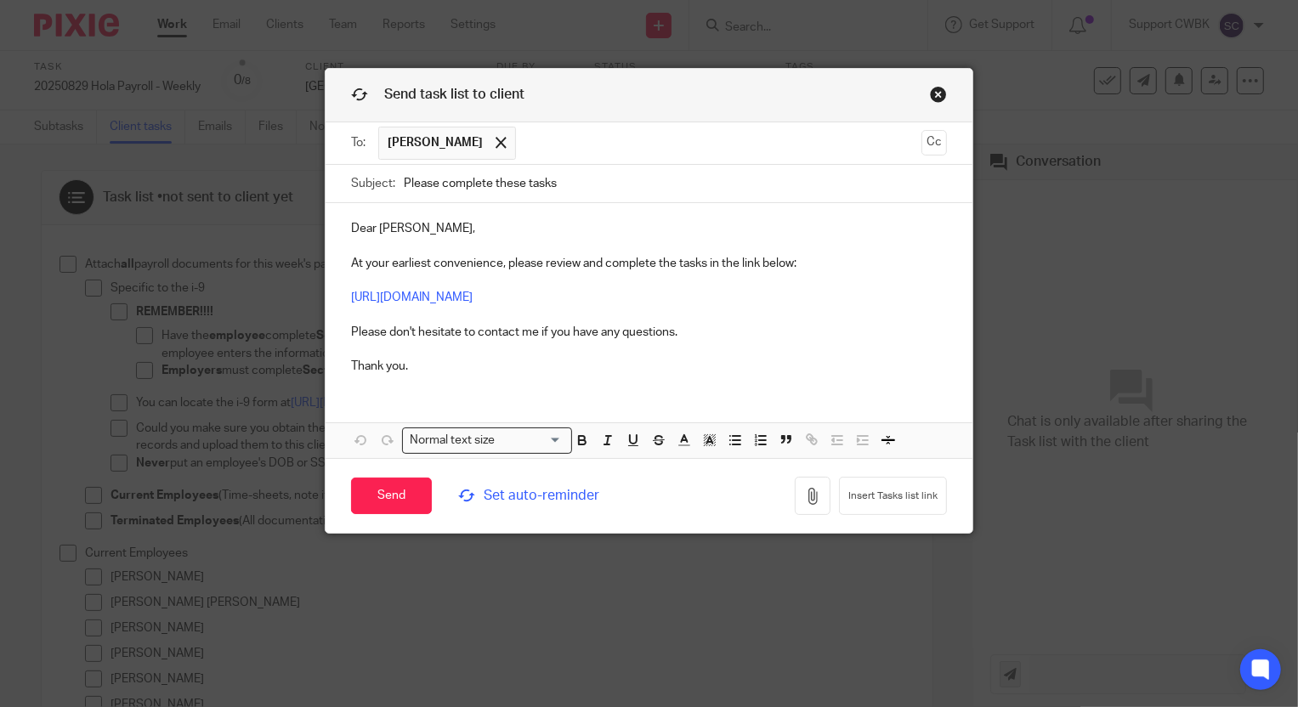
click at [520, 183] on input "Please complete these tasks" at bounding box center [676, 184] width 544 height 38
type input "Please complete these payroll tasks"
click at [373, 496] on input "Send" at bounding box center [391, 496] width 81 height 37
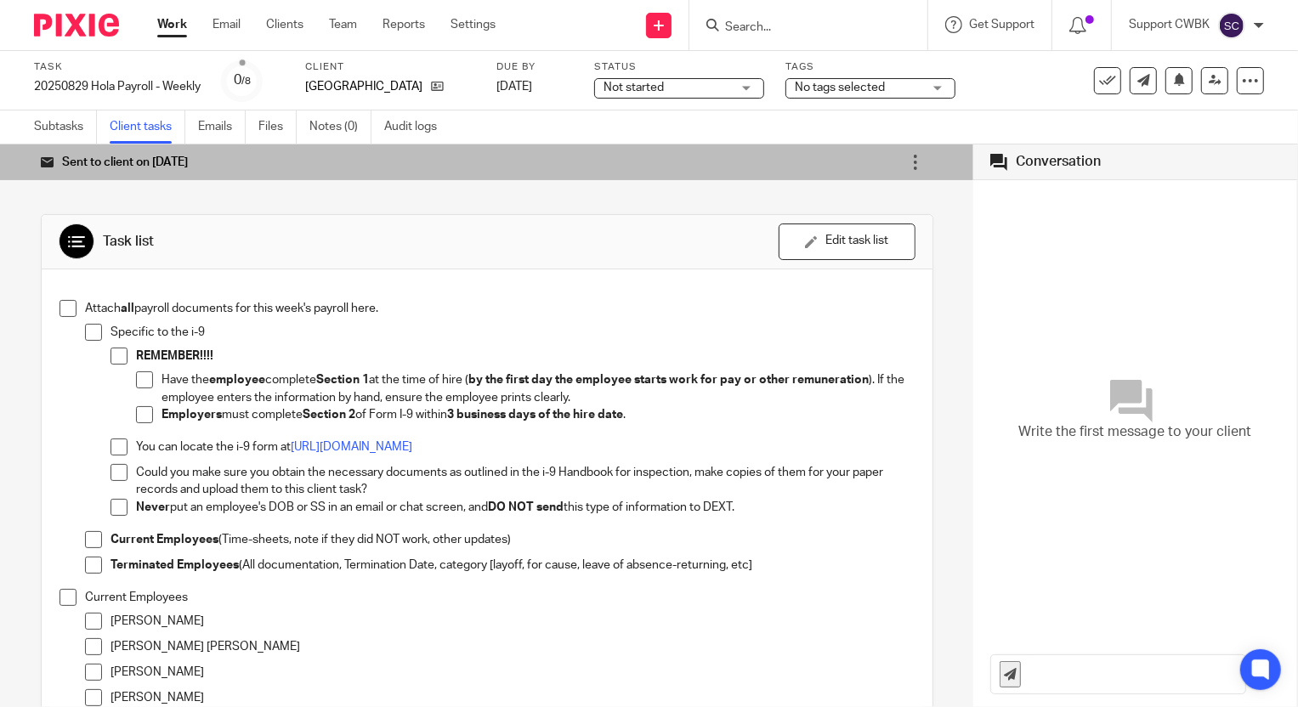
scroll to position [77, 0]
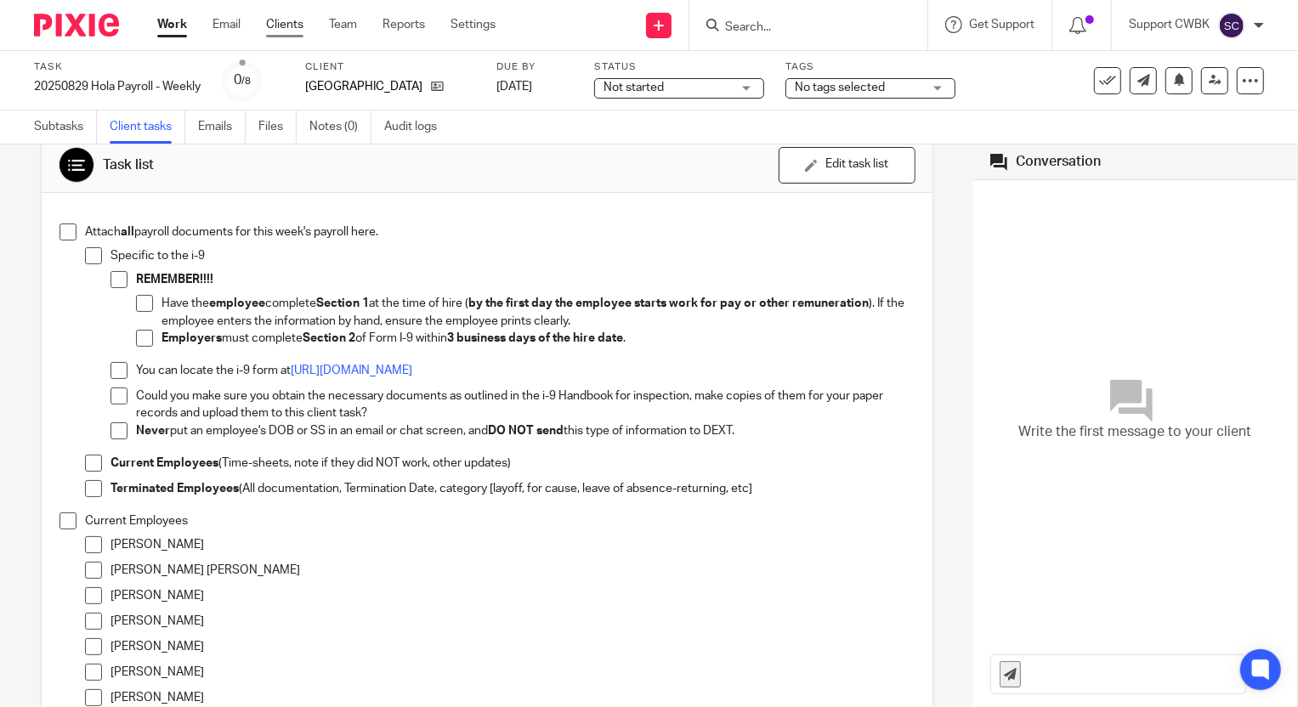
click at [281, 26] on link "Clients" at bounding box center [284, 24] width 37 height 17
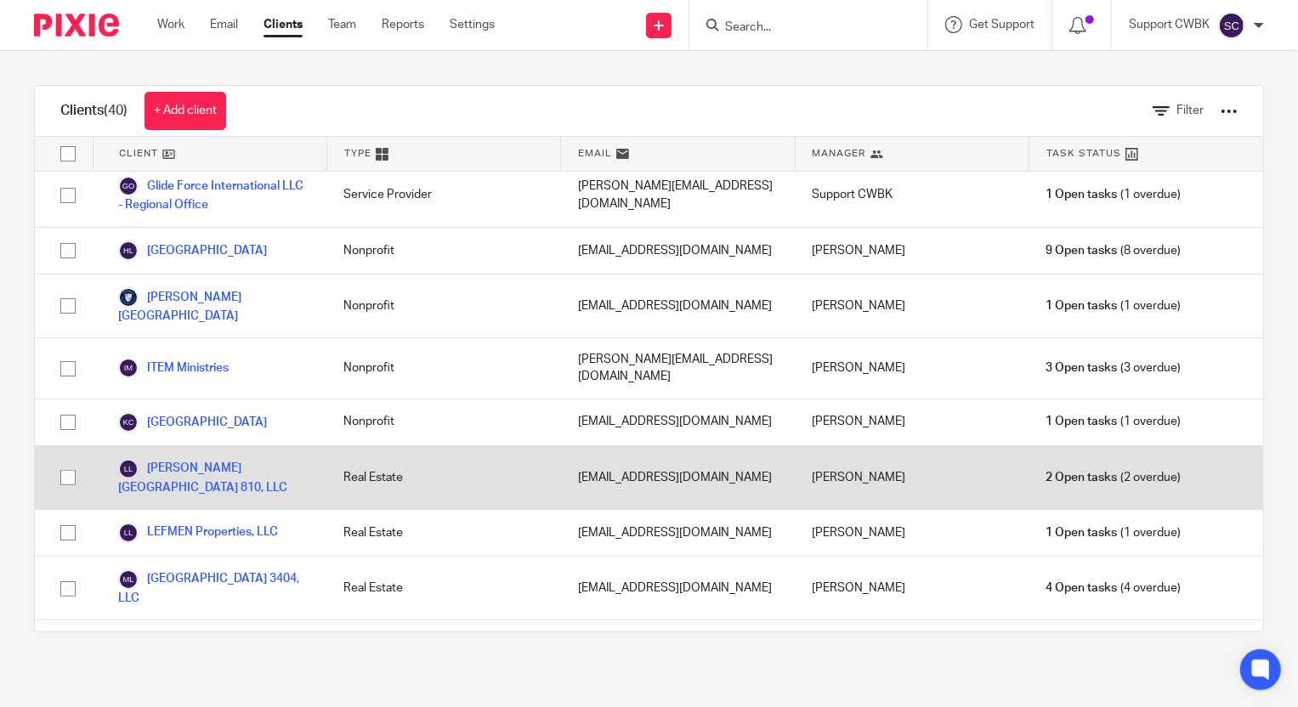
scroll to position [1081, 0]
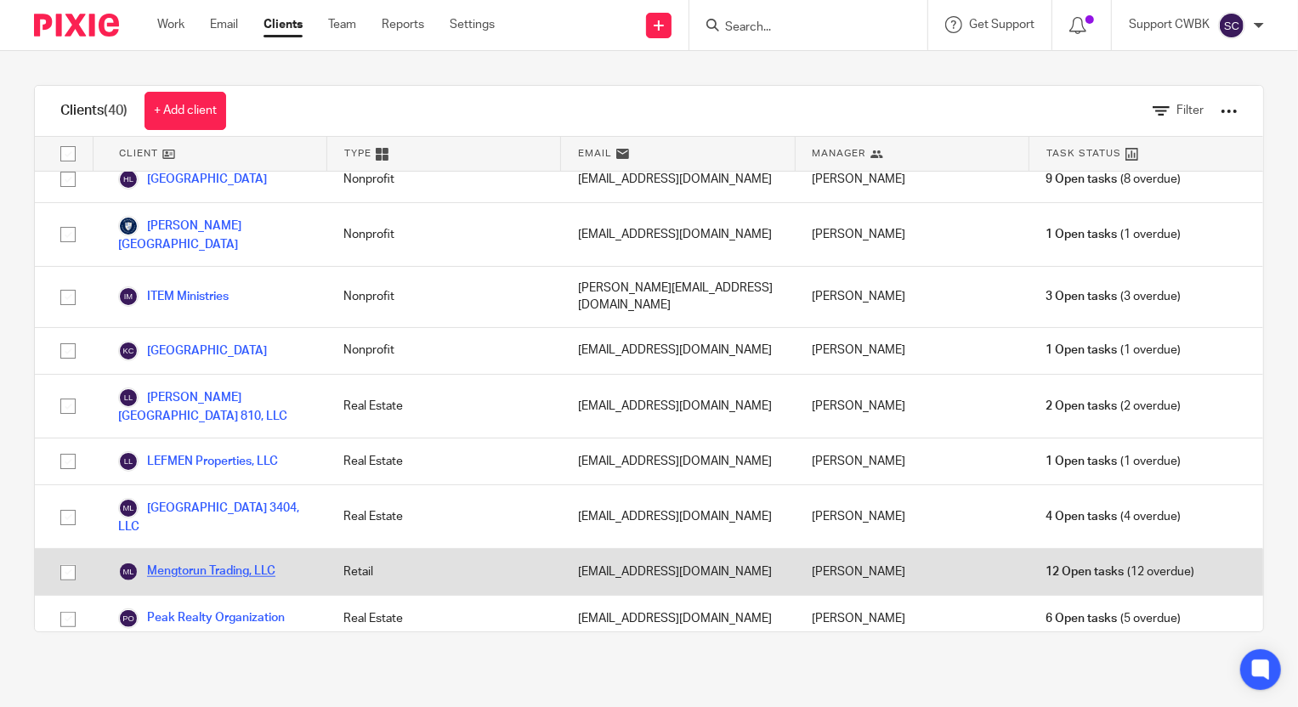
click at [186, 562] on link "Mengtorun Trading, LLC" at bounding box center [196, 572] width 157 height 20
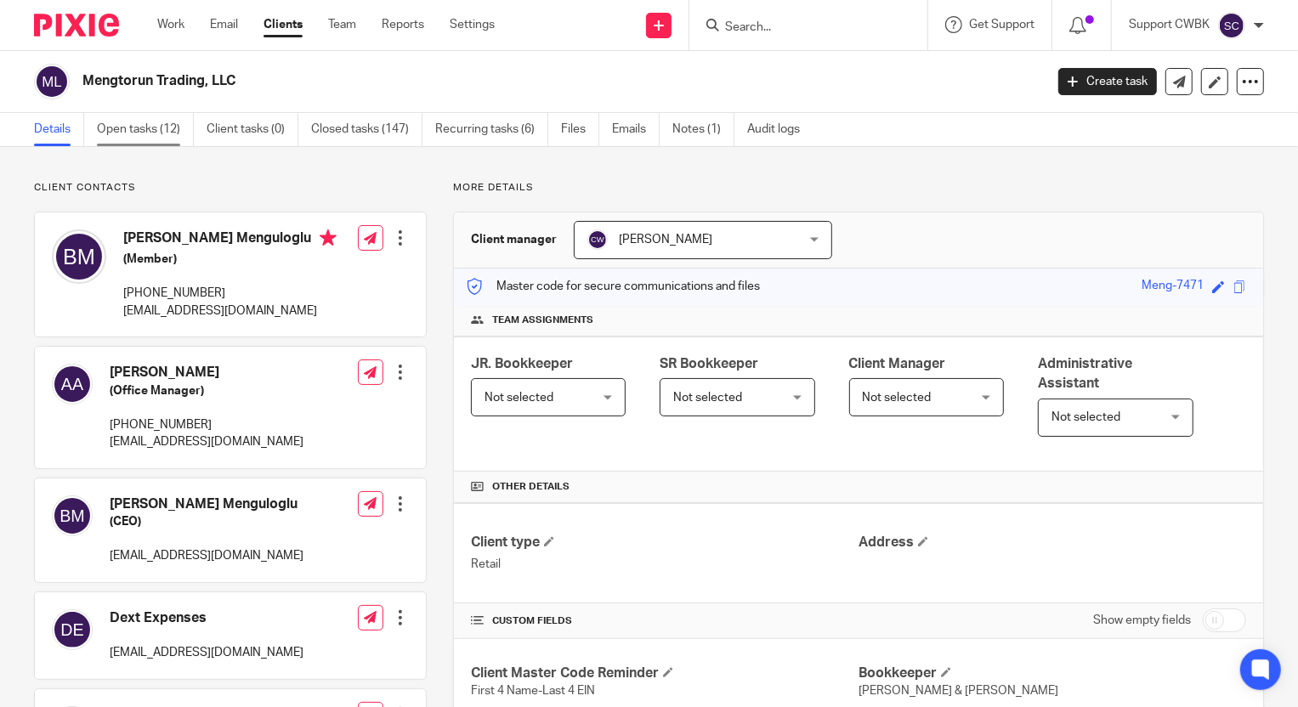
click at [141, 128] on link "Open tasks (12)" at bounding box center [145, 129] width 97 height 33
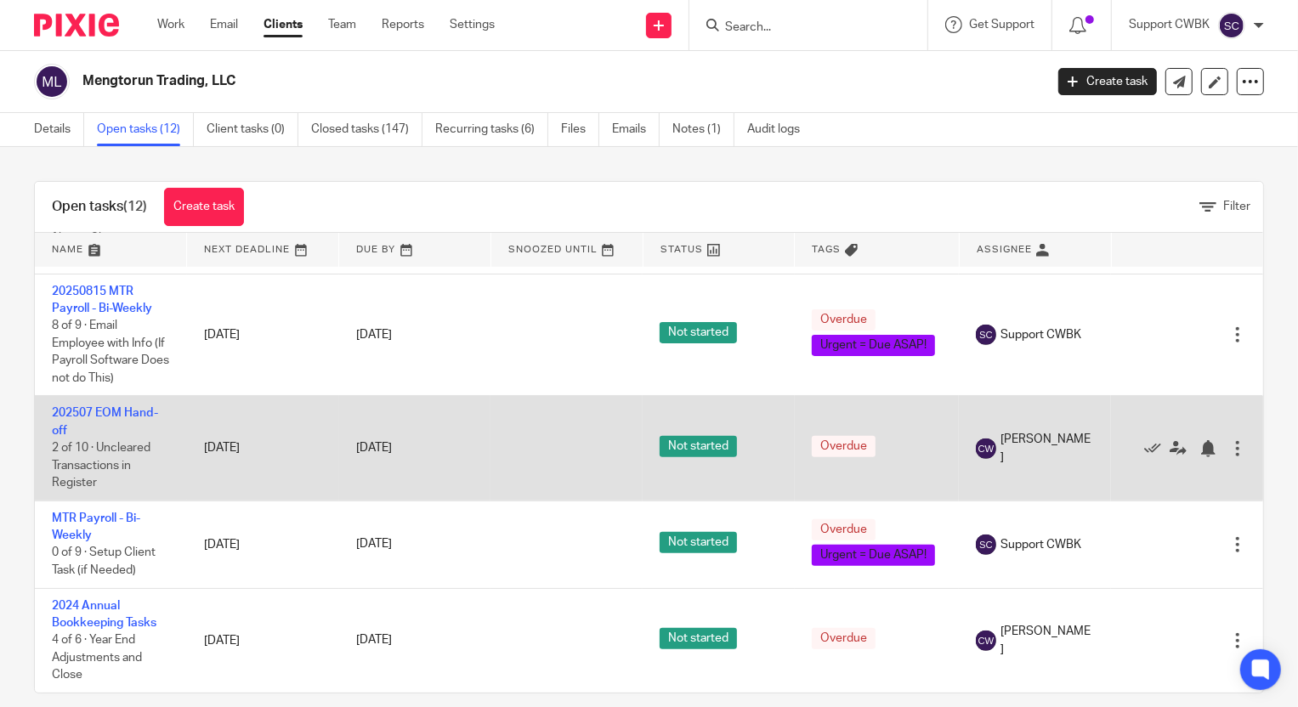
scroll to position [995, 0]
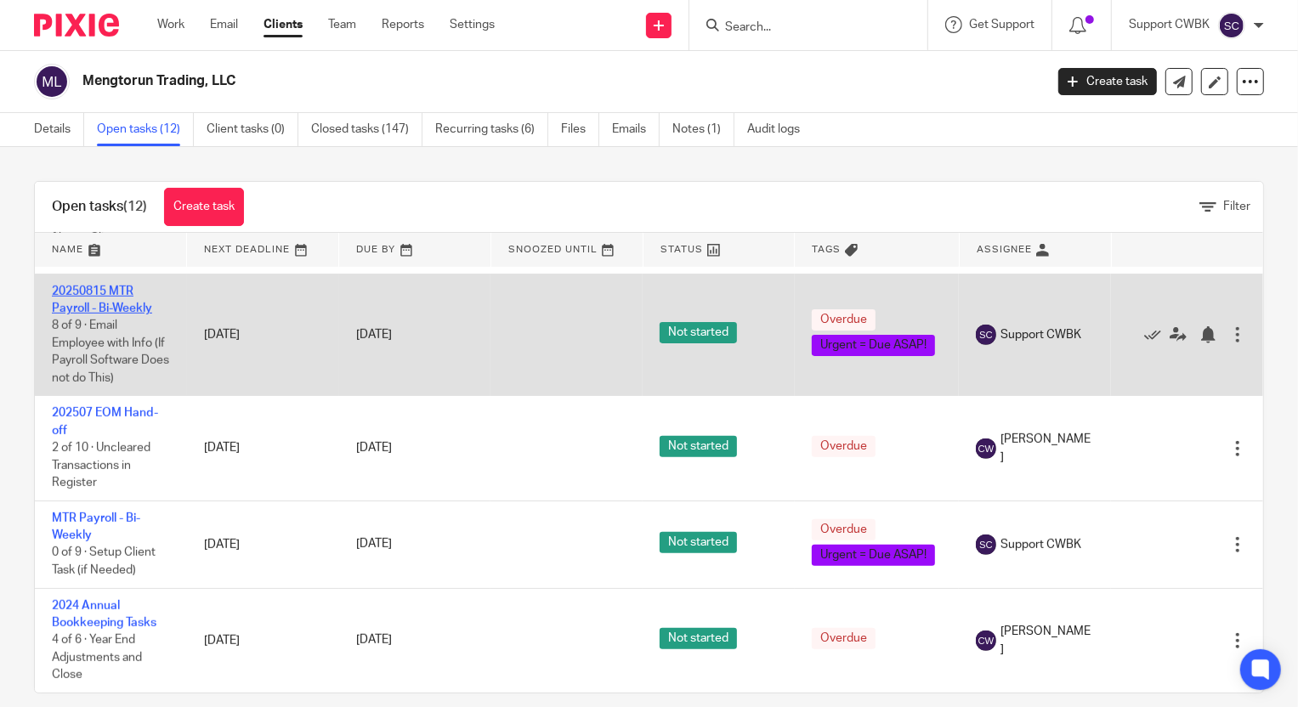
click at [116, 286] on link "20250815 MTR Payroll - Bi-Weekly" at bounding box center [102, 300] width 100 height 29
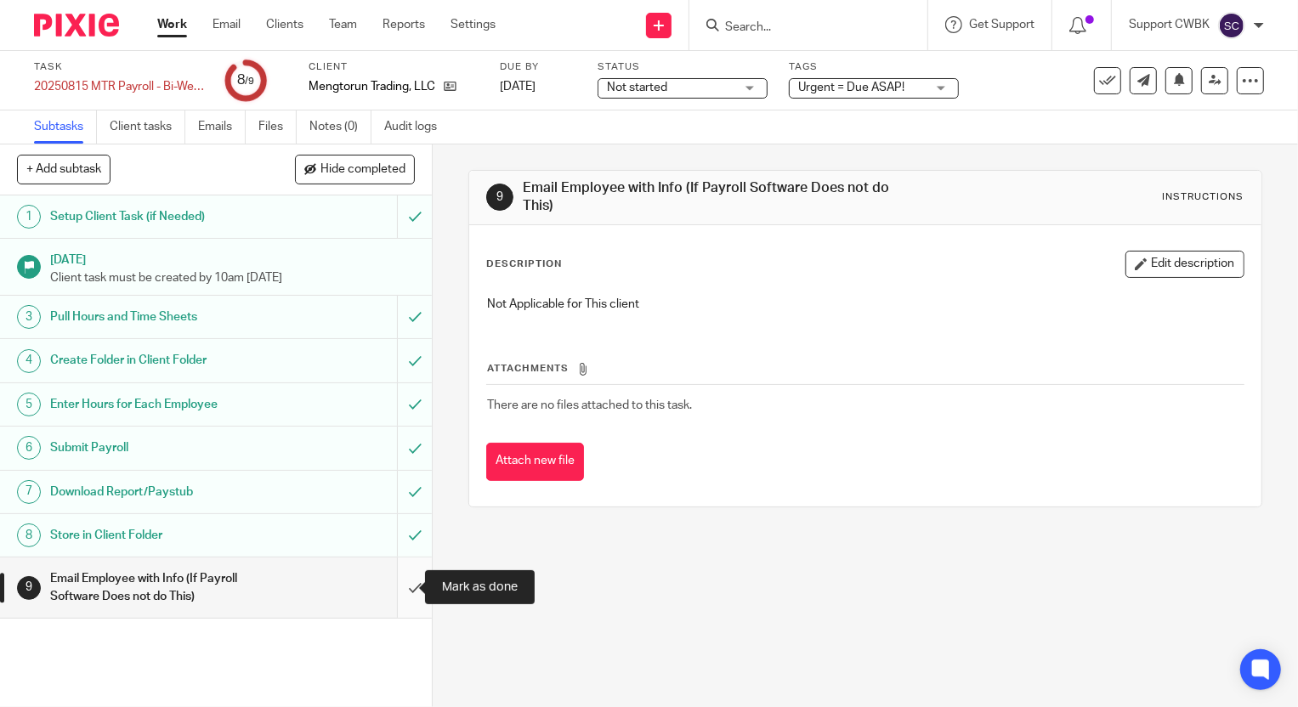
click at [397, 588] on input "submit" at bounding box center [216, 588] width 432 height 60
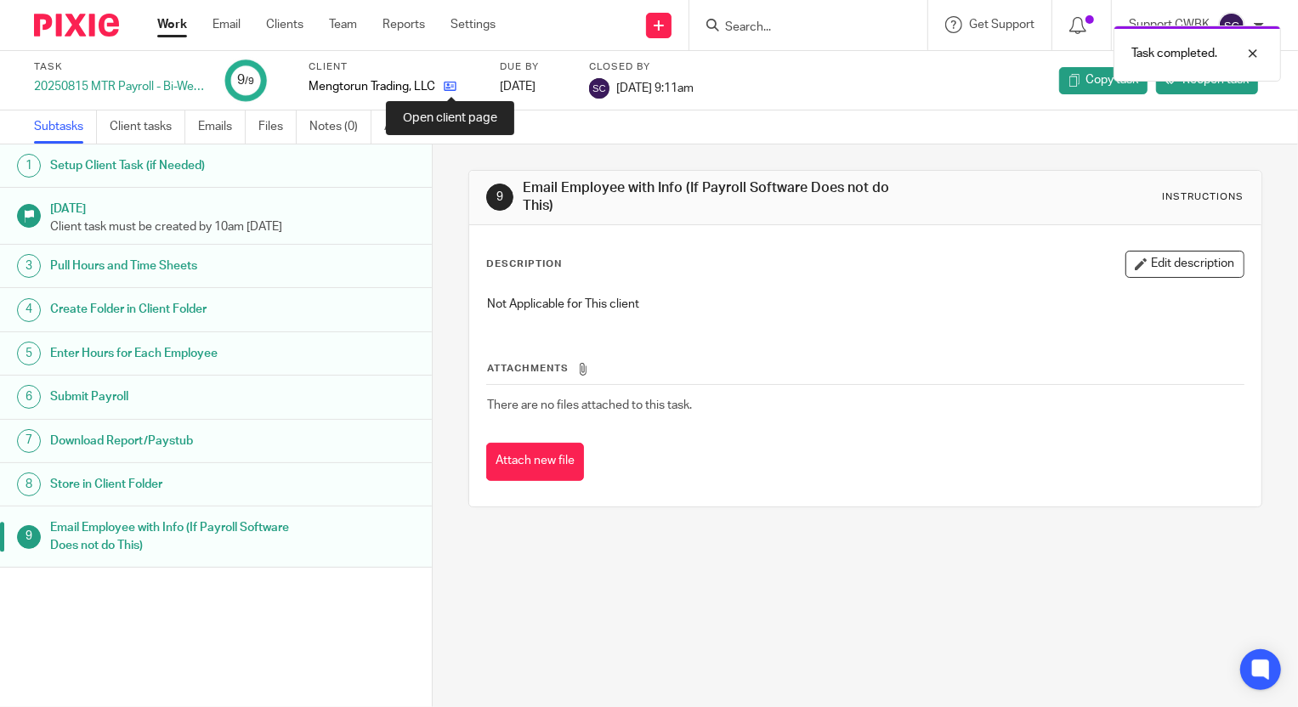
click at [450, 84] on icon at bounding box center [450, 86] width 13 height 13
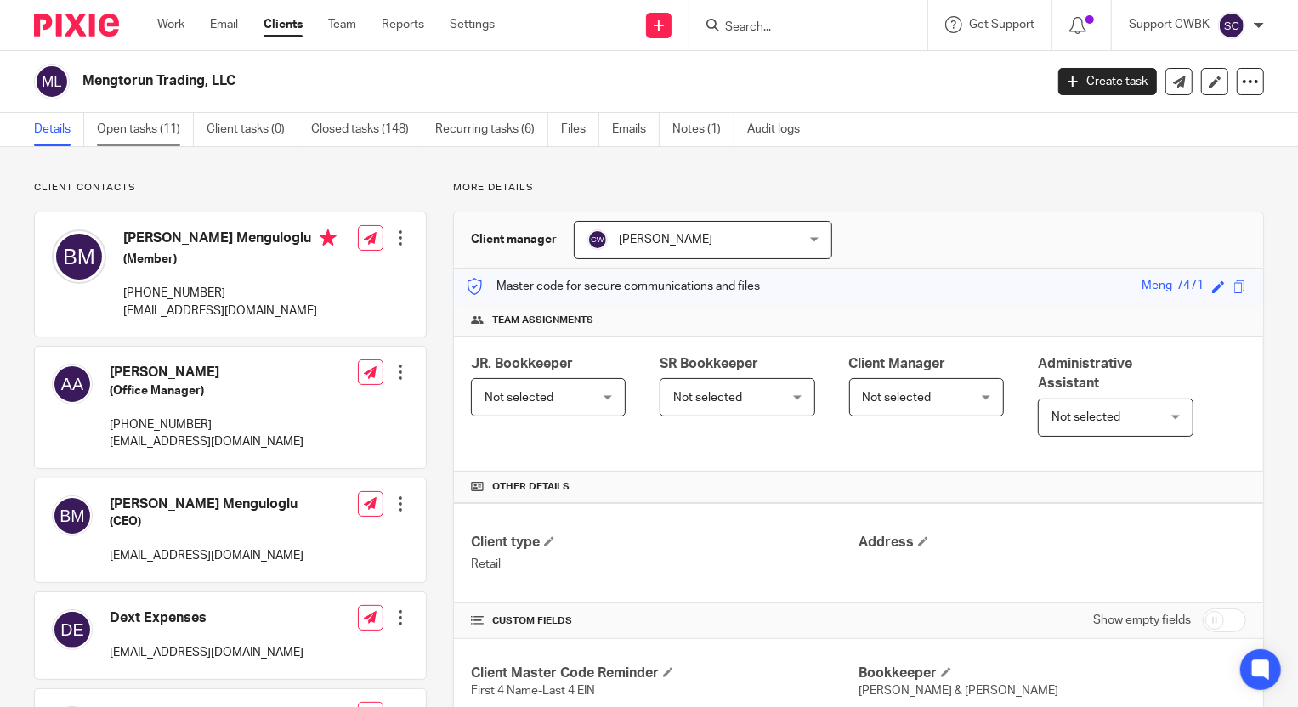
click at [127, 128] on link "Open tasks (11)" at bounding box center [145, 129] width 97 height 33
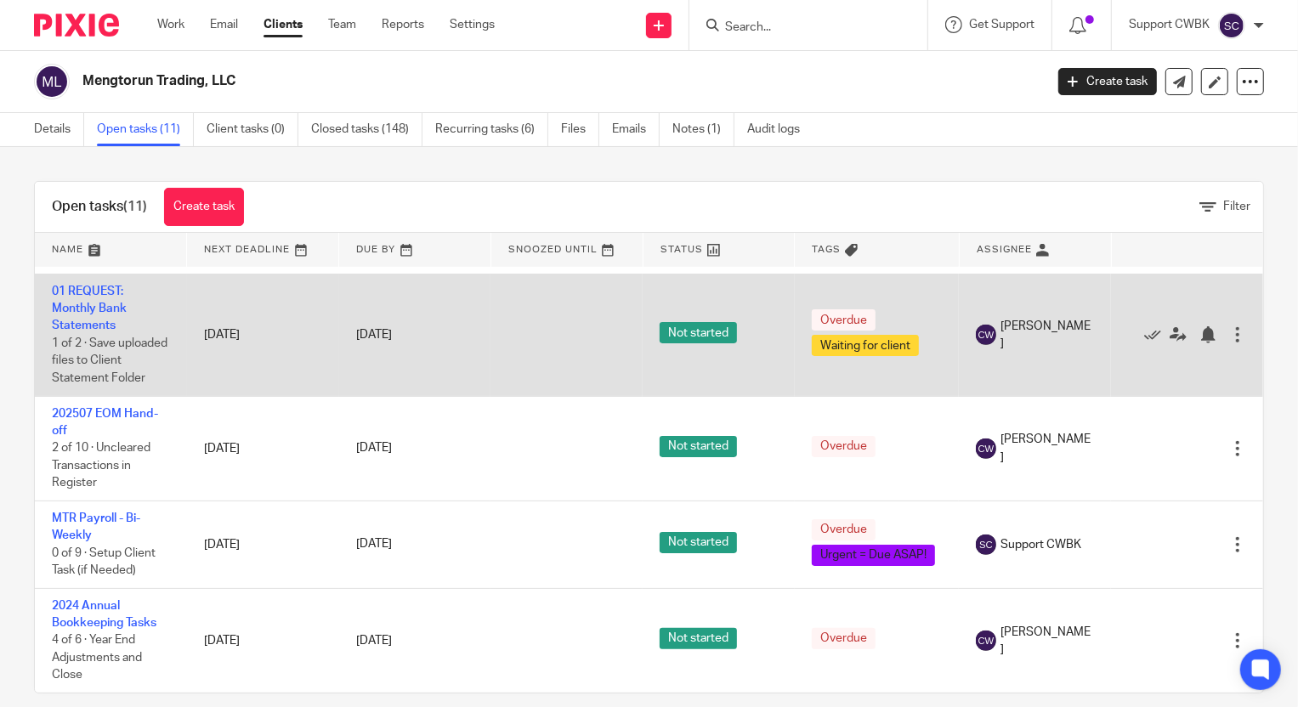
scroll to position [873, 0]
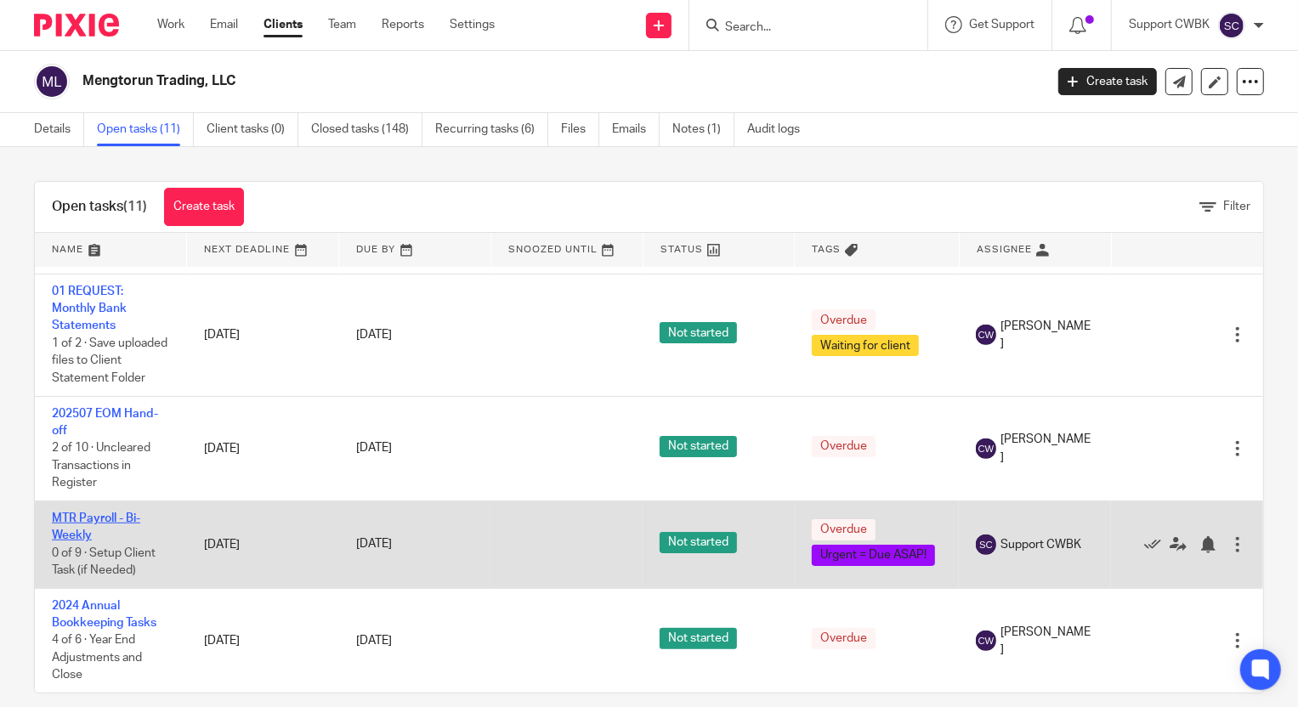
click at [85, 513] on link "MTR Payroll - Bi-Weekly" at bounding box center [96, 527] width 88 height 29
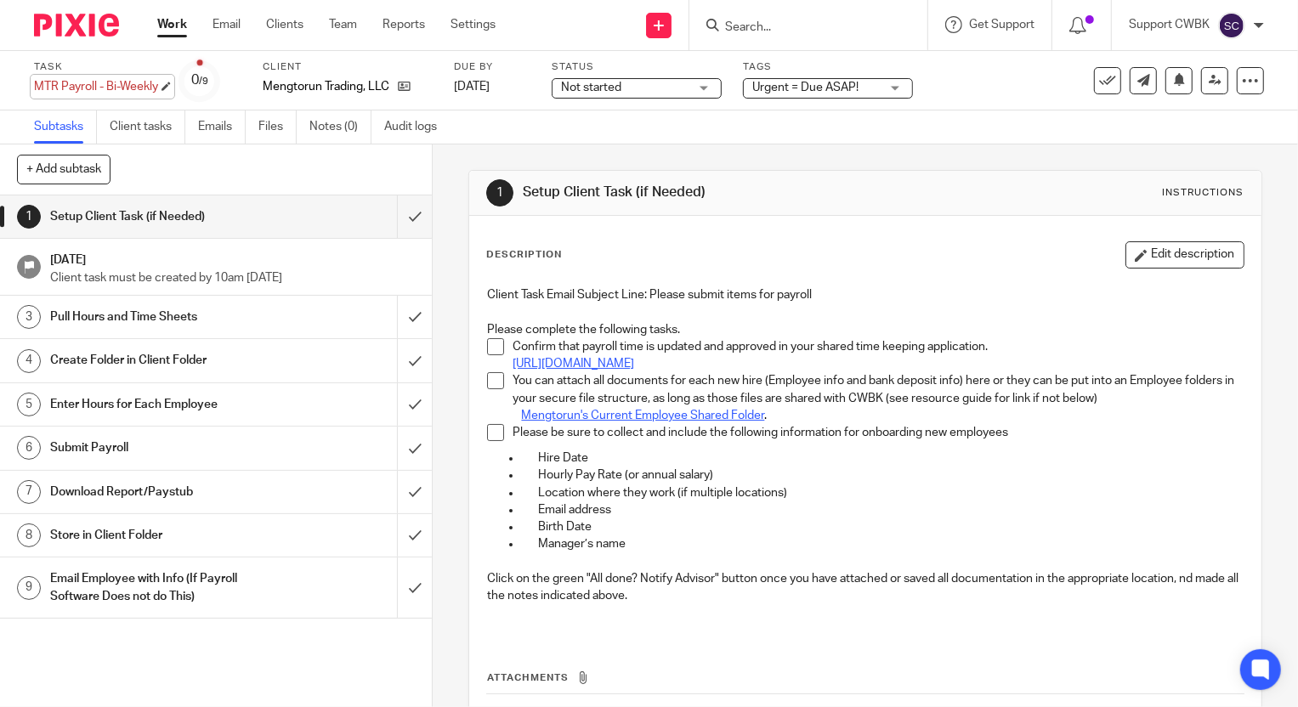
click at [37, 87] on div "MTR Payroll - Bi-Weekly Save MTR Payroll - Bi-Weekly" at bounding box center [96, 86] width 124 height 17
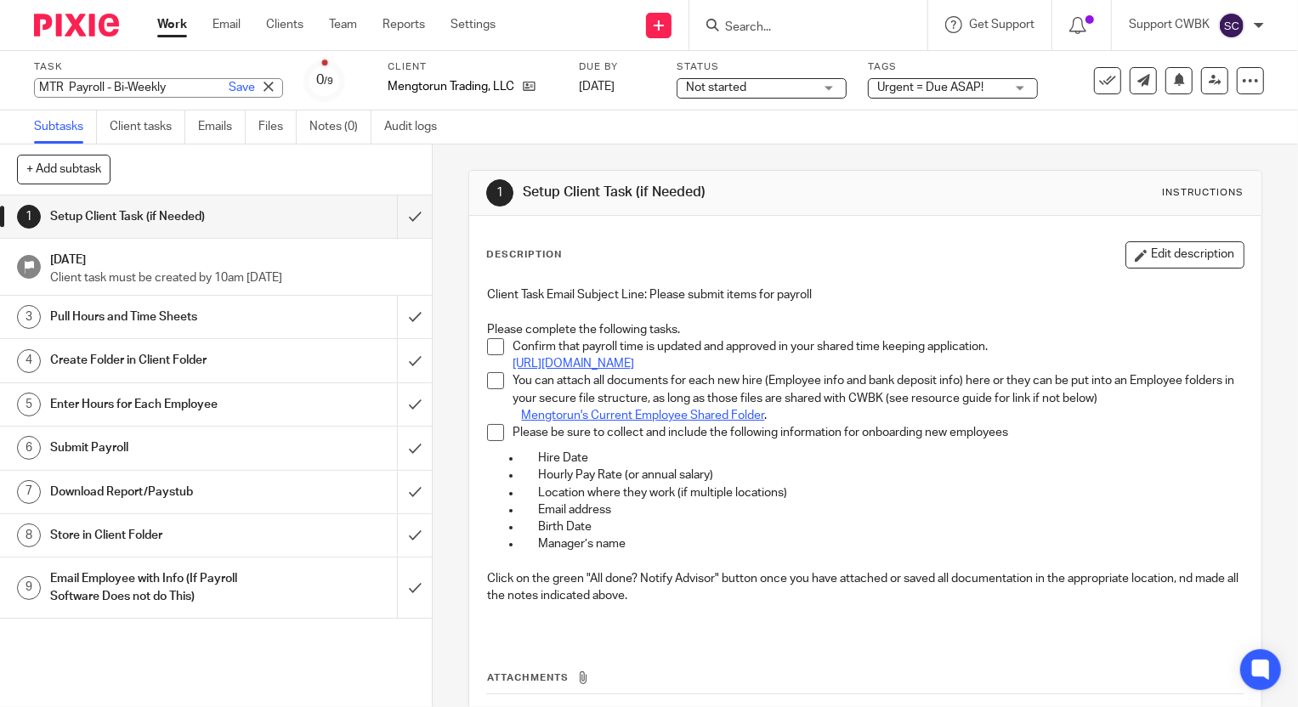
click at [36, 86] on input "MTR Payroll - Bi-Weekly" at bounding box center [158, 88] width 249 height 20
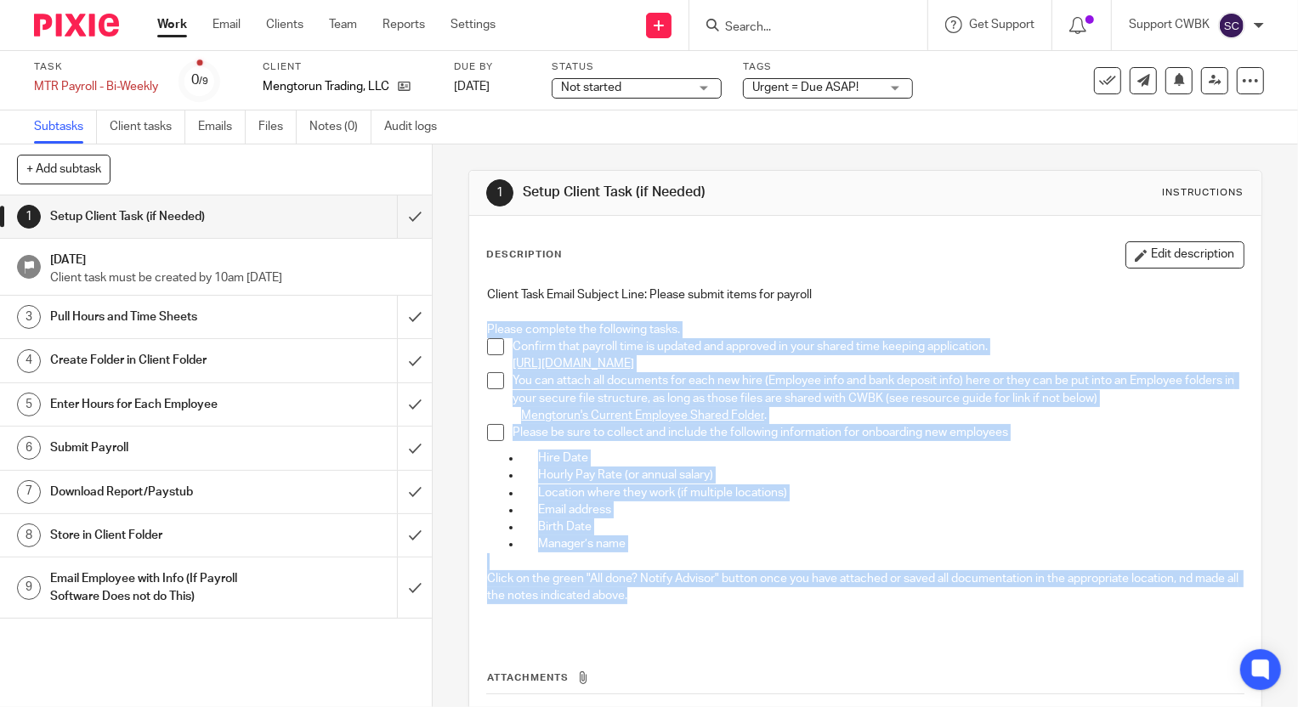
drag, startPoint x: 479, startPoint y: 324, endPoint x: 921, endPoint y: 592, distance: 516.8
click at [921, 592] on div "Client Task Email Subject Line: Please submit items for payroll Please complete…" at bounding box center [865, 456] width 773 height 357
copy div "Please complete the following tasks. Confirm that payroll time is updated and a…"
click at [145, 122] on link "Client tasks" at bounding box center [148, 127] width 76 height 33
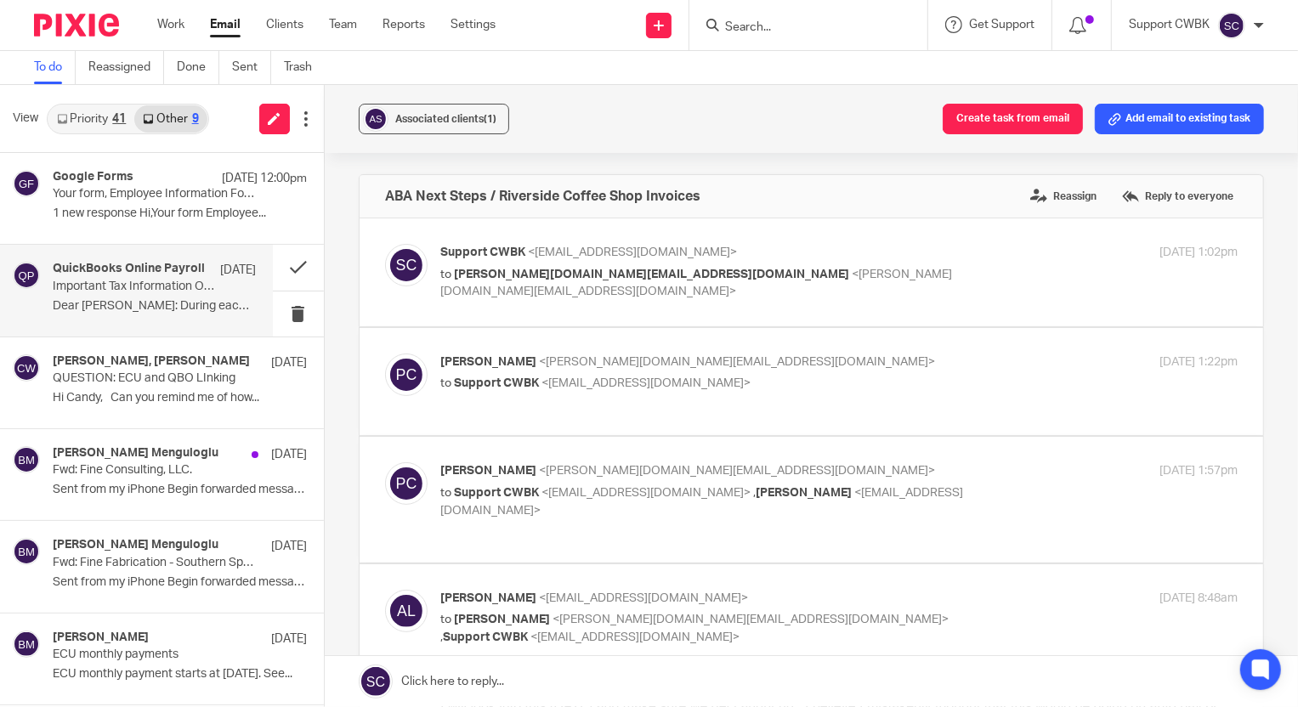
scroll to position [154, 0]
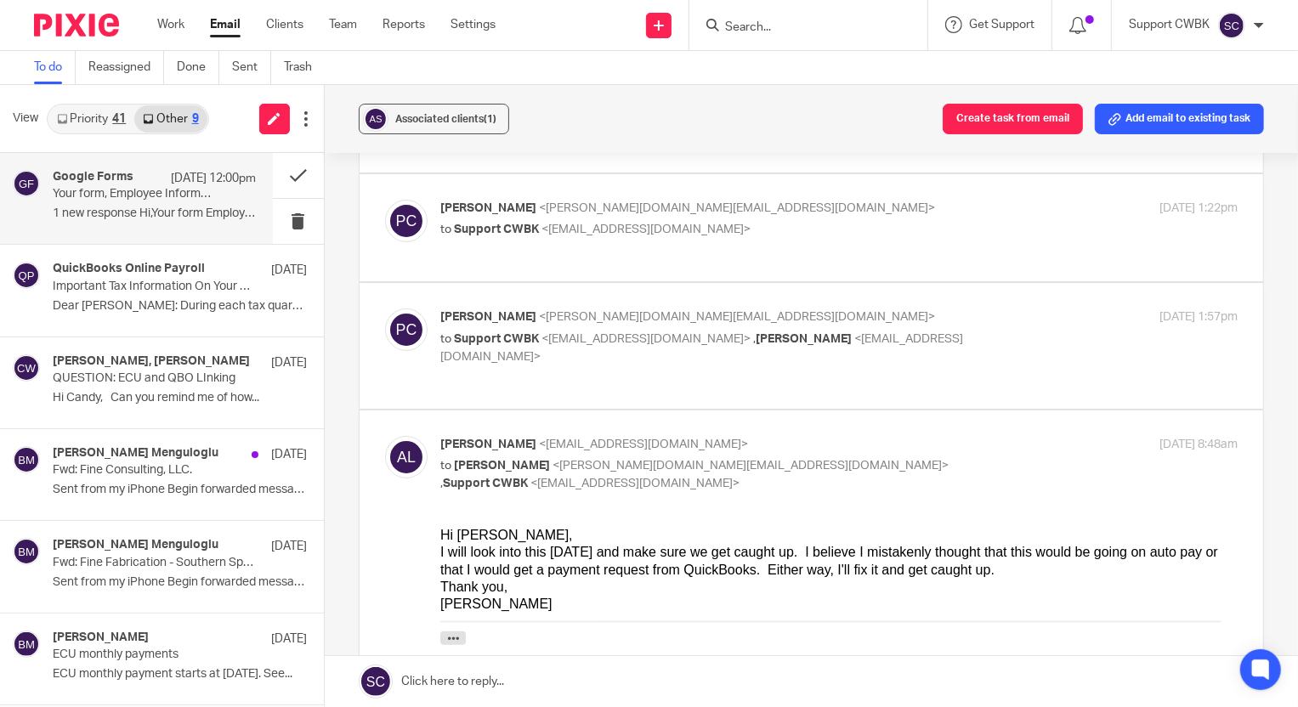
click at [119, 190] on p "Your form, Employee Information Form, has new responses." at bounding box center [134, 194] width 162 height 14
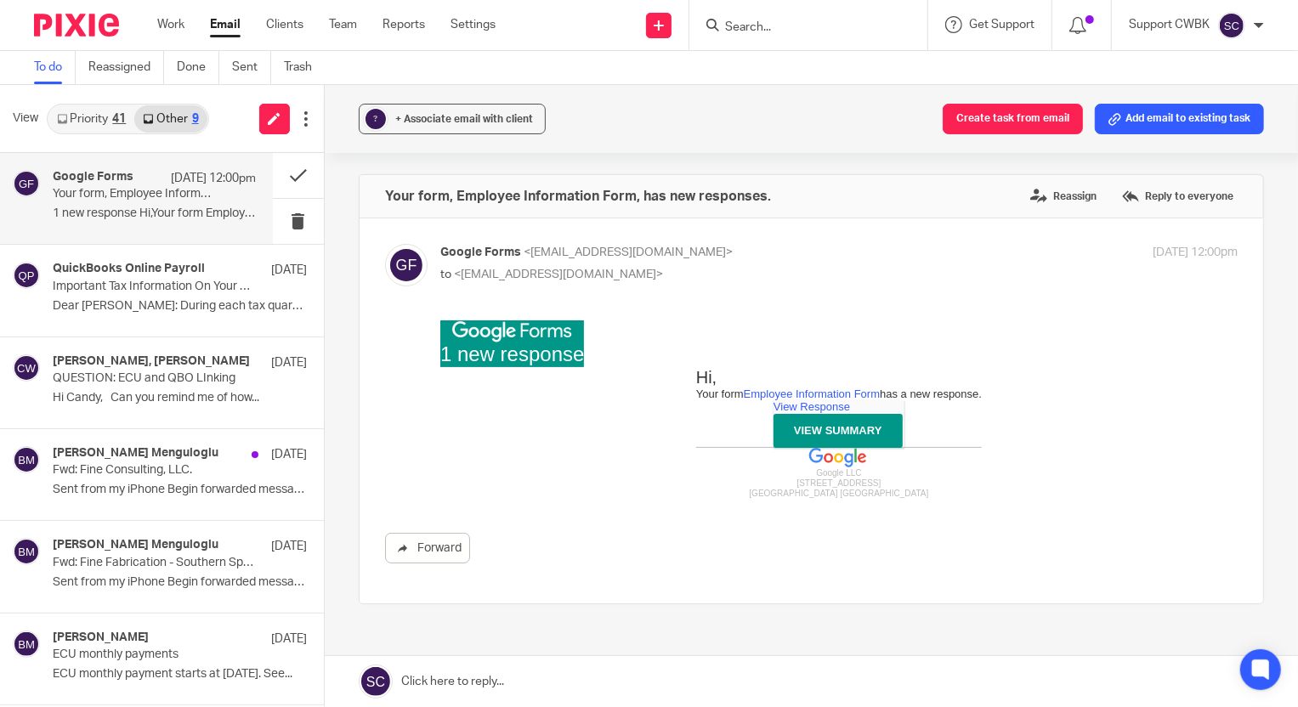
scroll to position [0, 0]
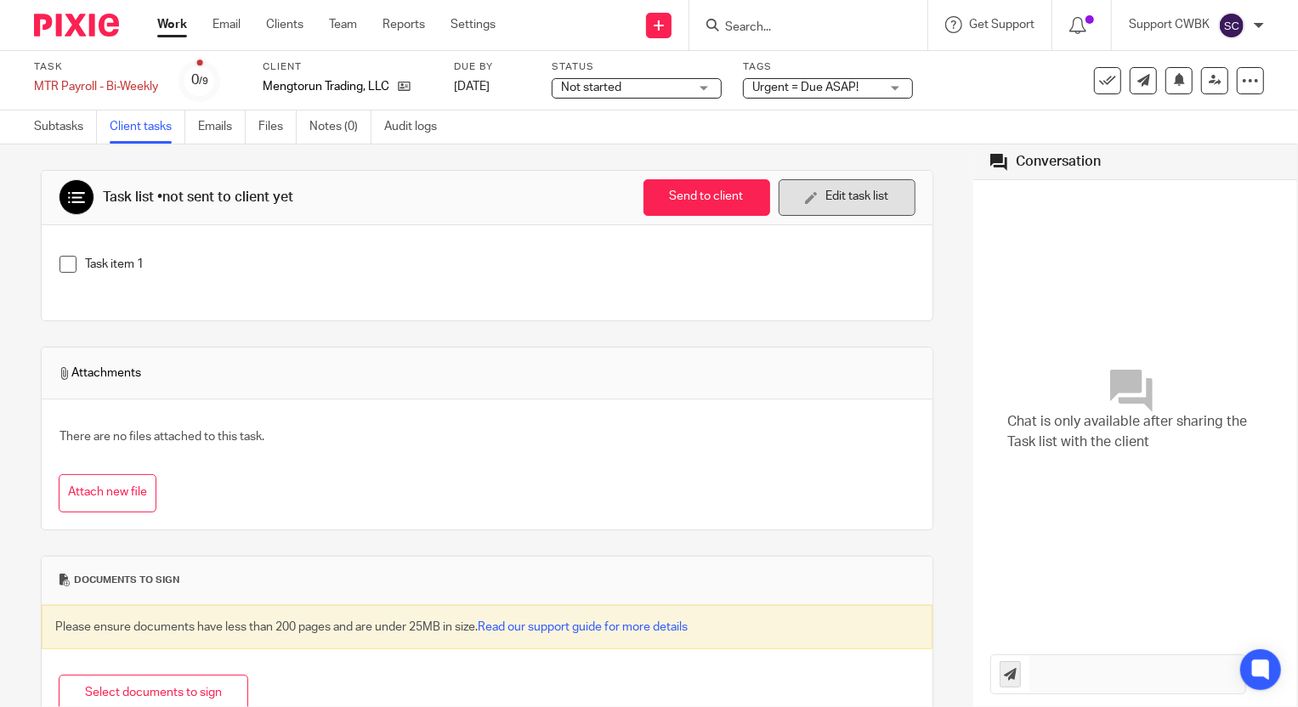
click at [840, 190] on button "Edit task list" at bounding box center [847, 197] width 137 height 37
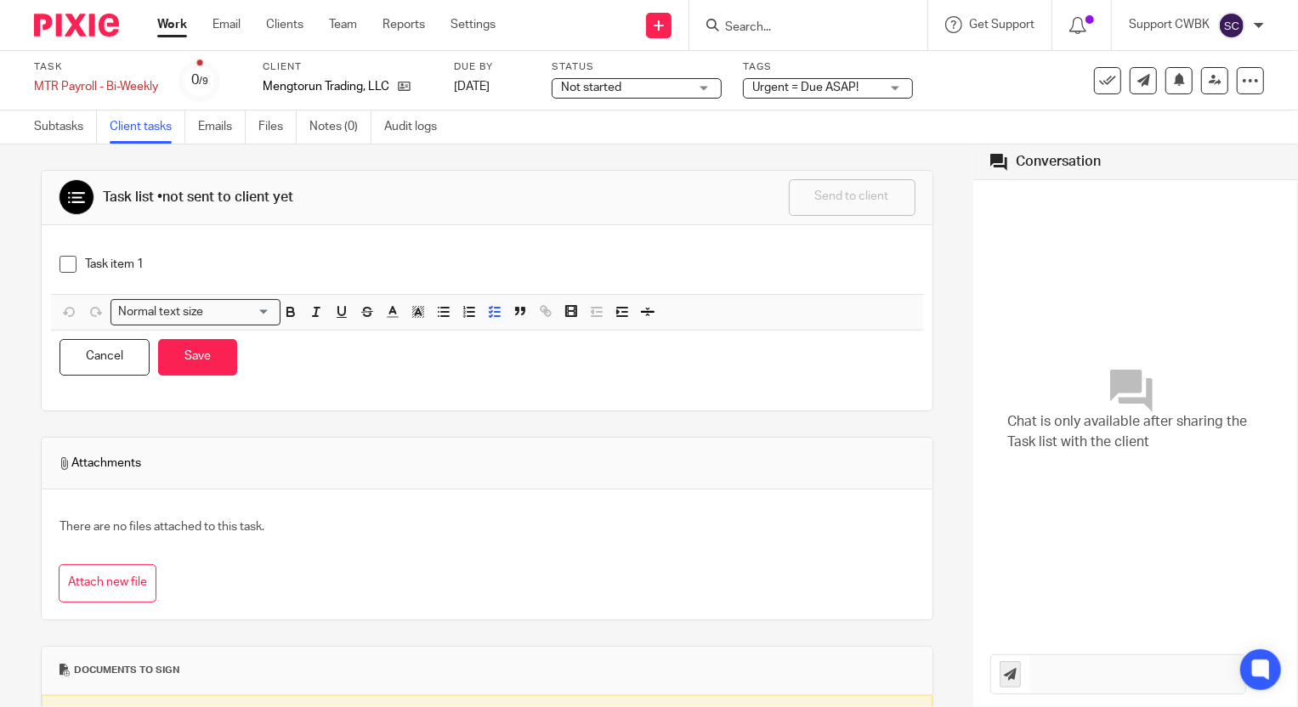
click at [207, 267] on p "Task item 1" at bounding box center [500, 264] width 830 height 17
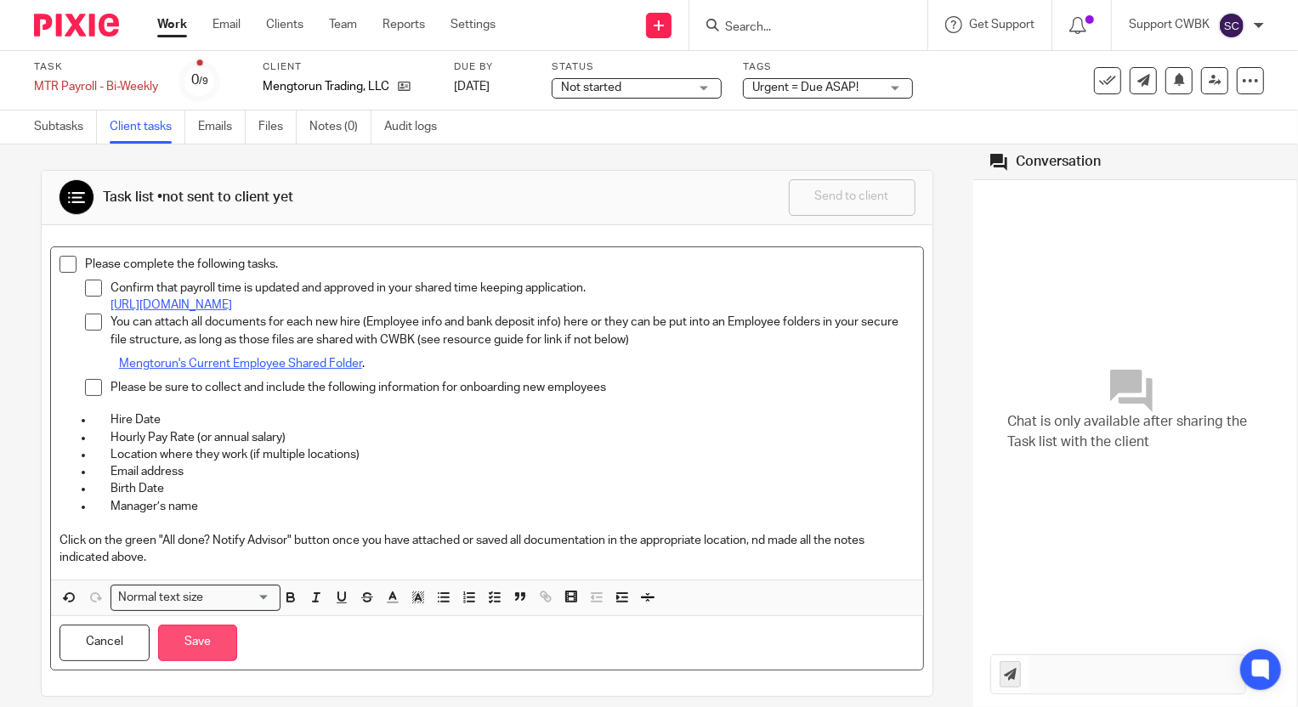
click at [200, 638] on button "Save" at bounding box center [197, 643] width 79 height 37
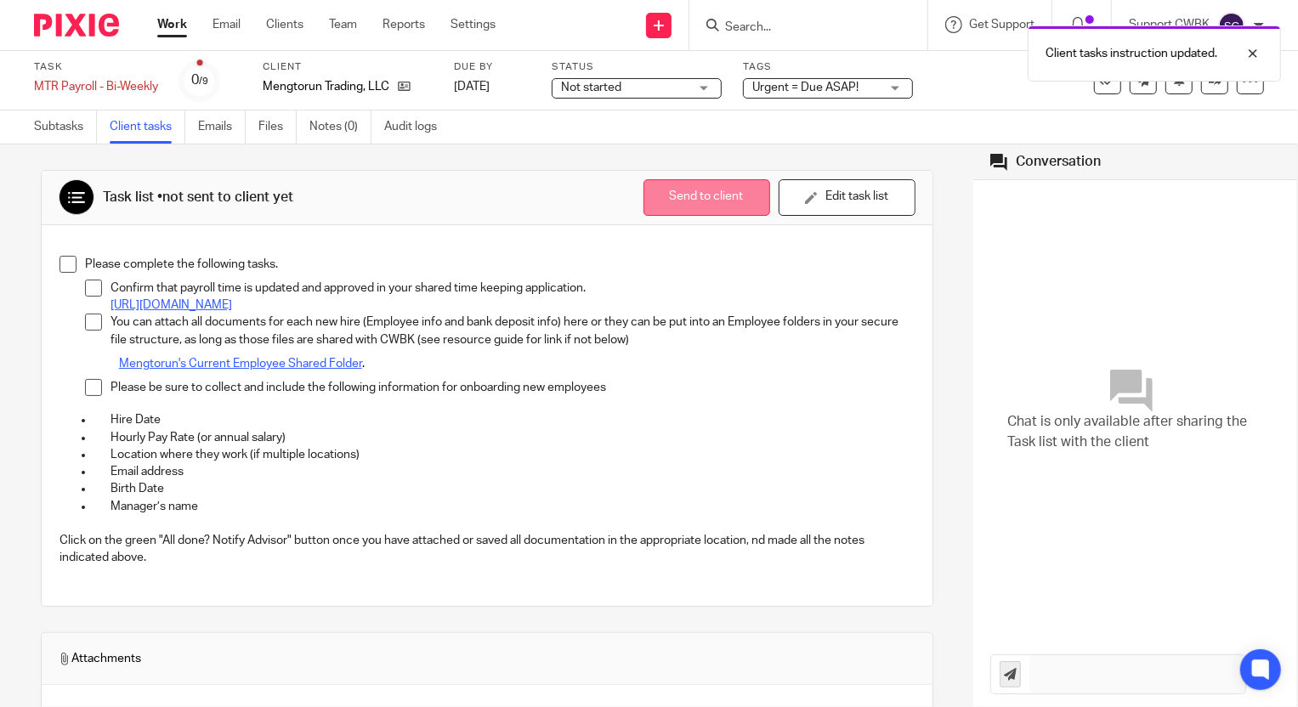
click at [679, 186] on button "Send to client" at bounding box center [706, 197] width 127 height 37
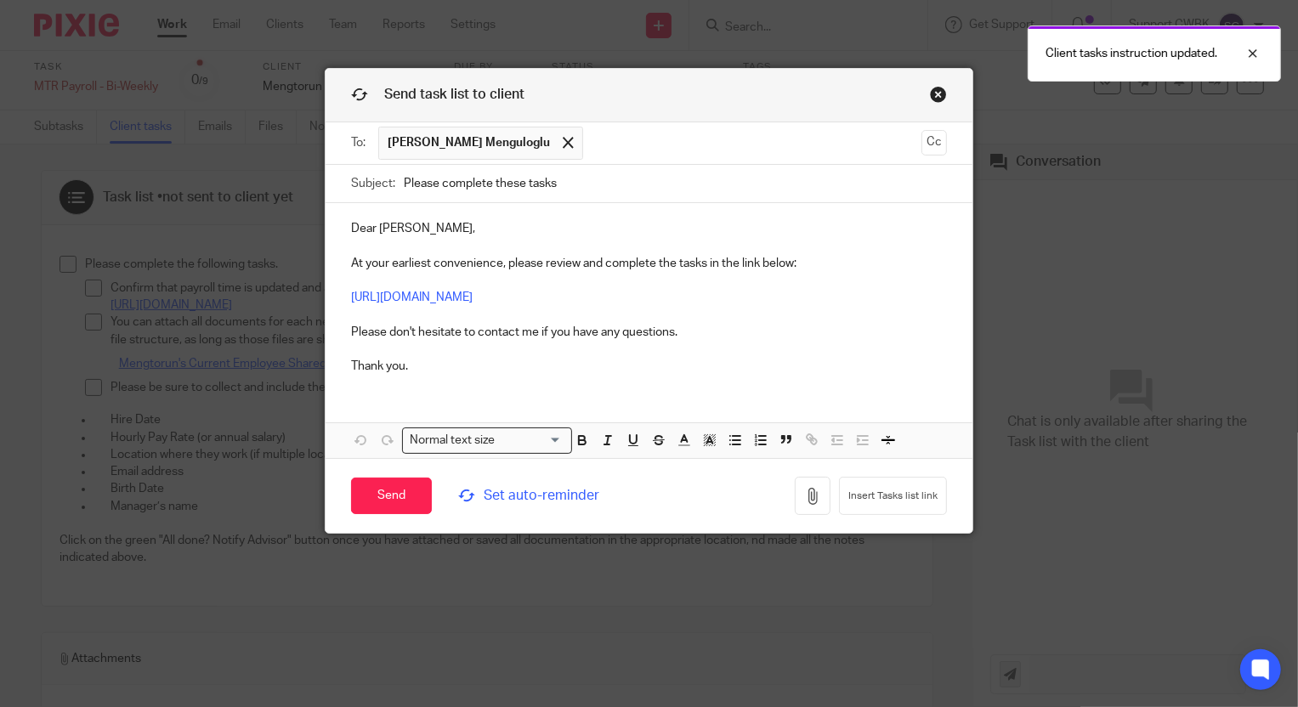
click at [521, 185] on input "Please complete these tasks" at bounding box center [676, 184] width 544 height 38
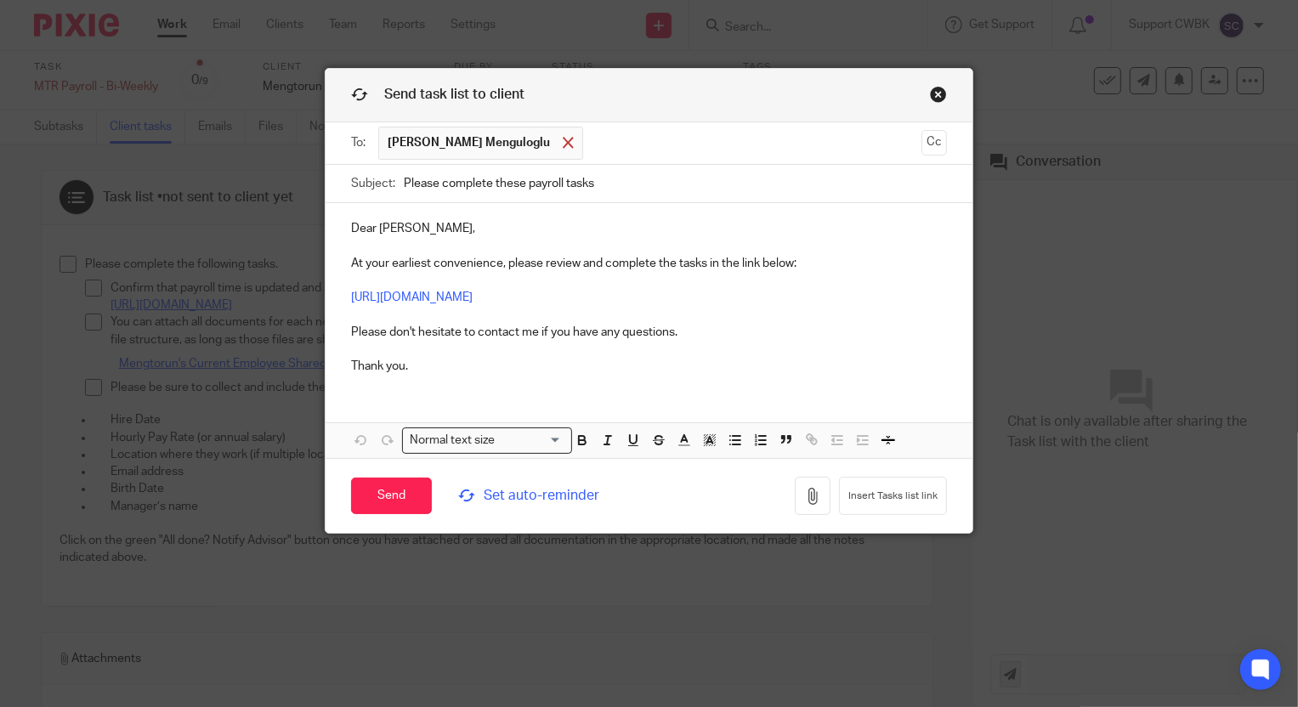
type input "Please complete these payroll tasks"
click at [563, 139] on span at bounding box center [568, 142] width 11 height 11
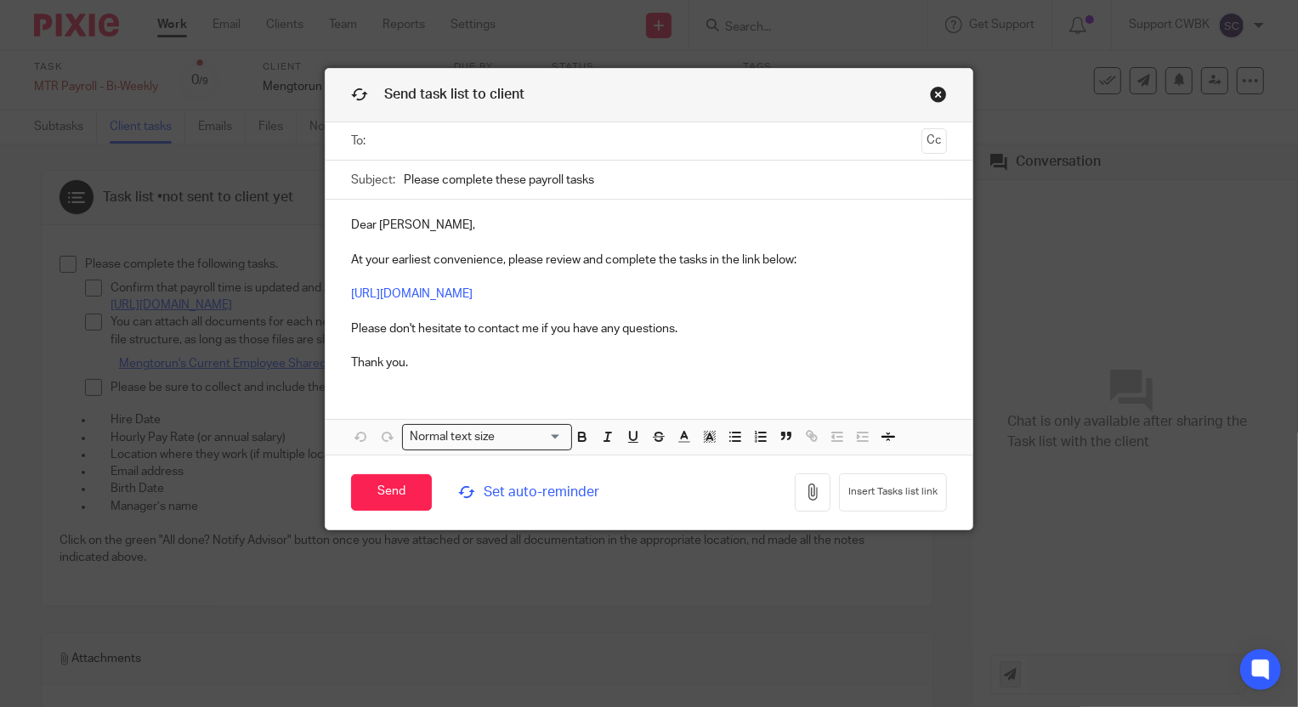
click at [513, 141] on input "text" at bounding box center [649, 142] width 532 height 20
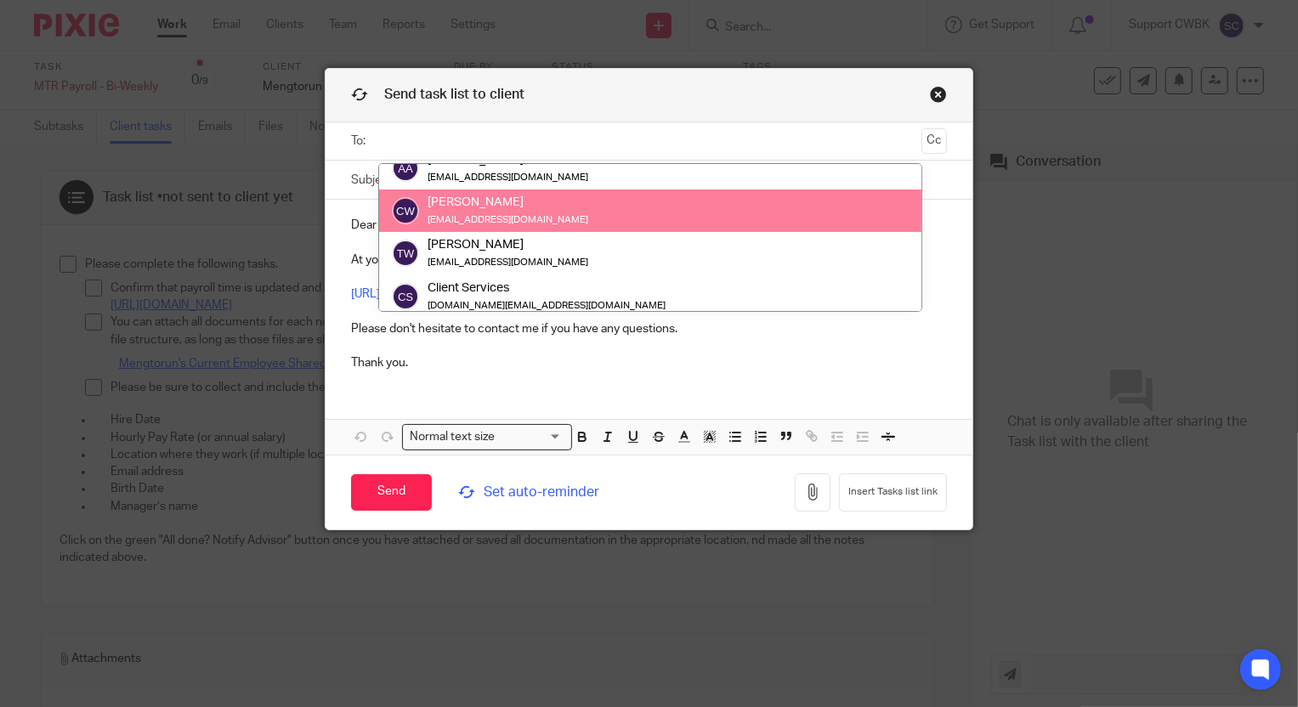
scroll to position [213, 0]
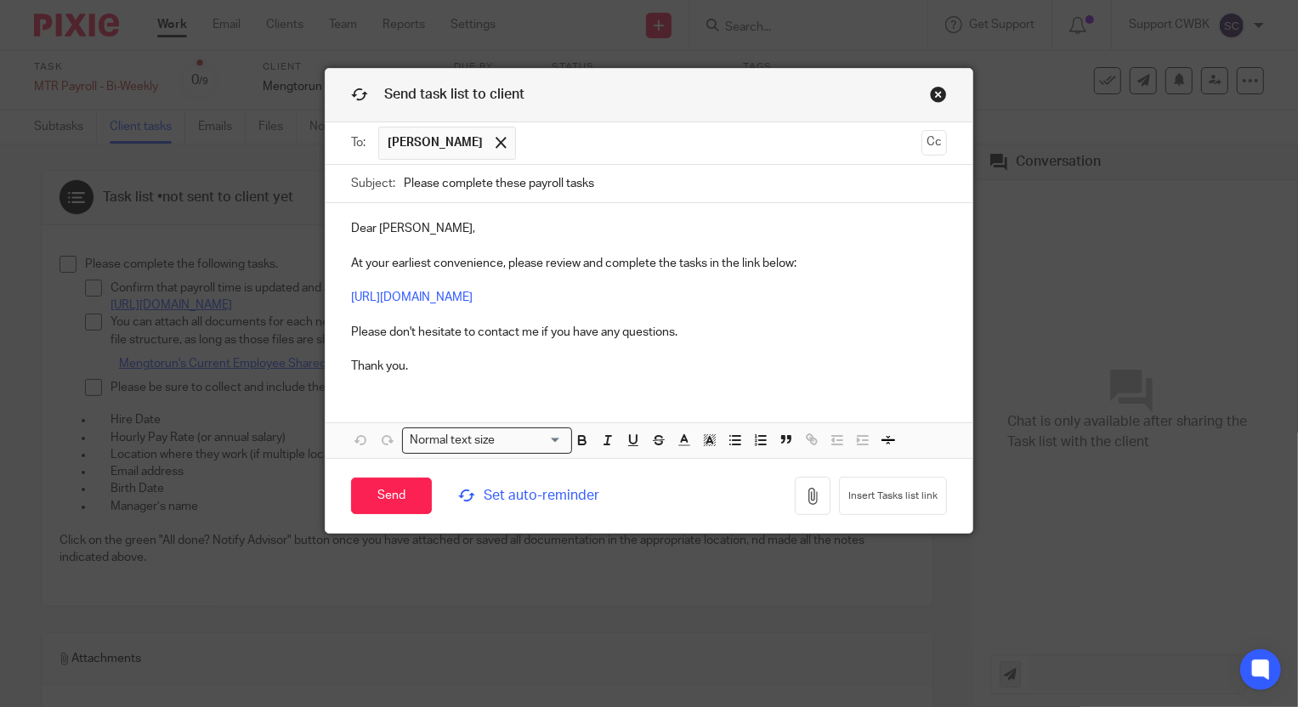
click at [368, 232] on p "Dear Baran, At your earliest convenience, please review and complete the tasks …" at bounding box center [649, 297] width 597 height 155
click at [377, 235] on p "Dear Baran, At your earliest convenience, please review and complete the tasks …" at bounding box center [649, 297] width 597 height 155
click at [381, 496] on input "Send" at bounding box center [391, 496] width 81 height 37
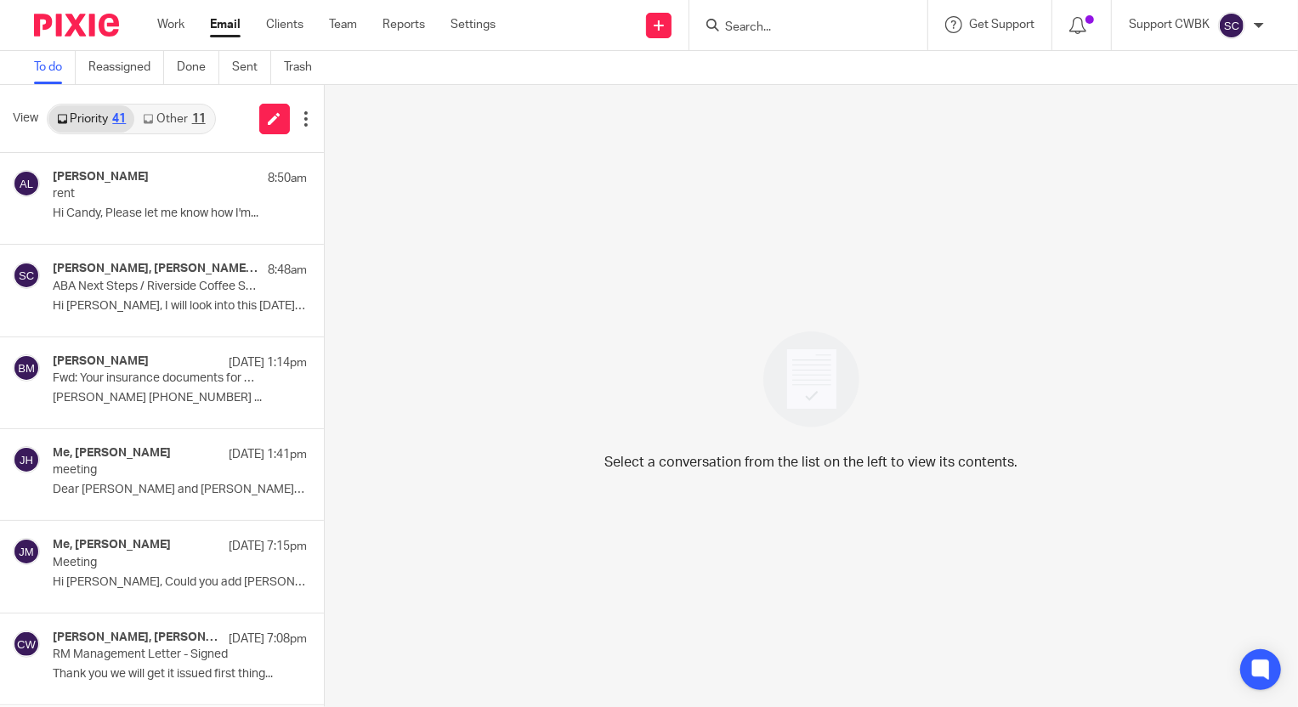
click at [156, 113] on link "Other 11" at bounding box center [173, 118] width 79 height 27
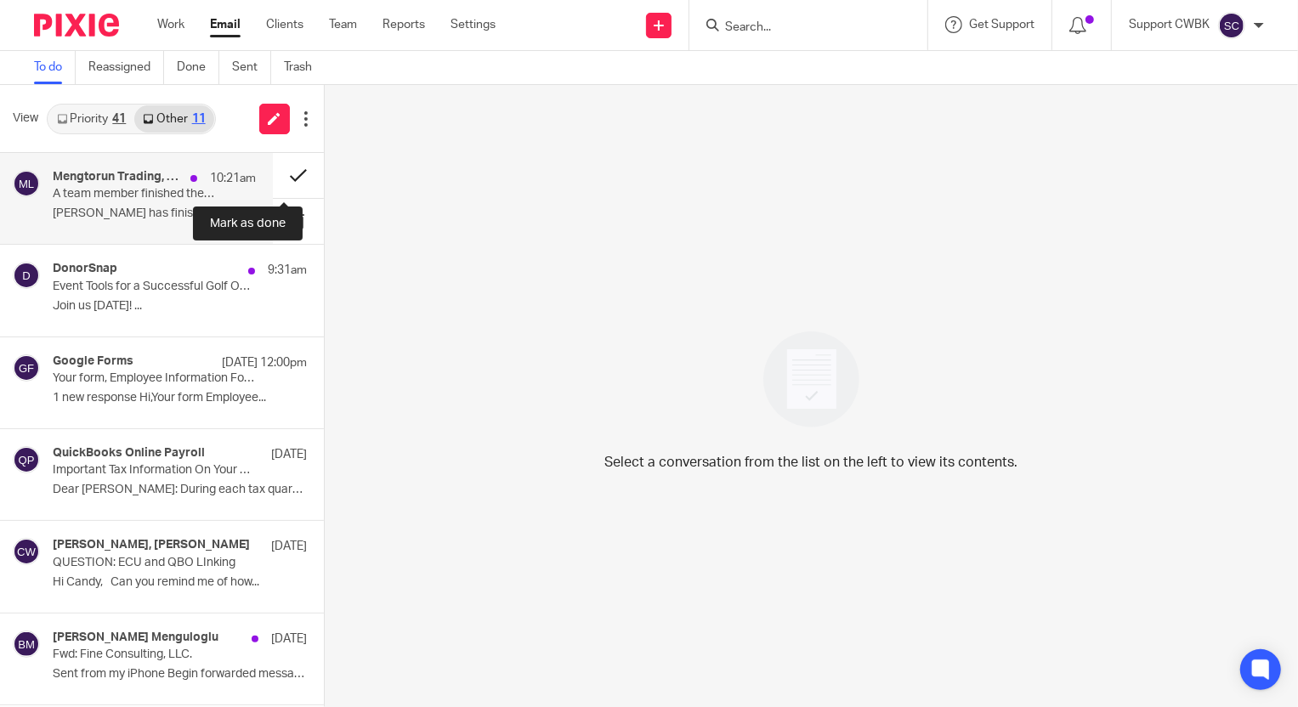
click at [281, 171] on button at bounding box center [298, 175] width 51 height 45
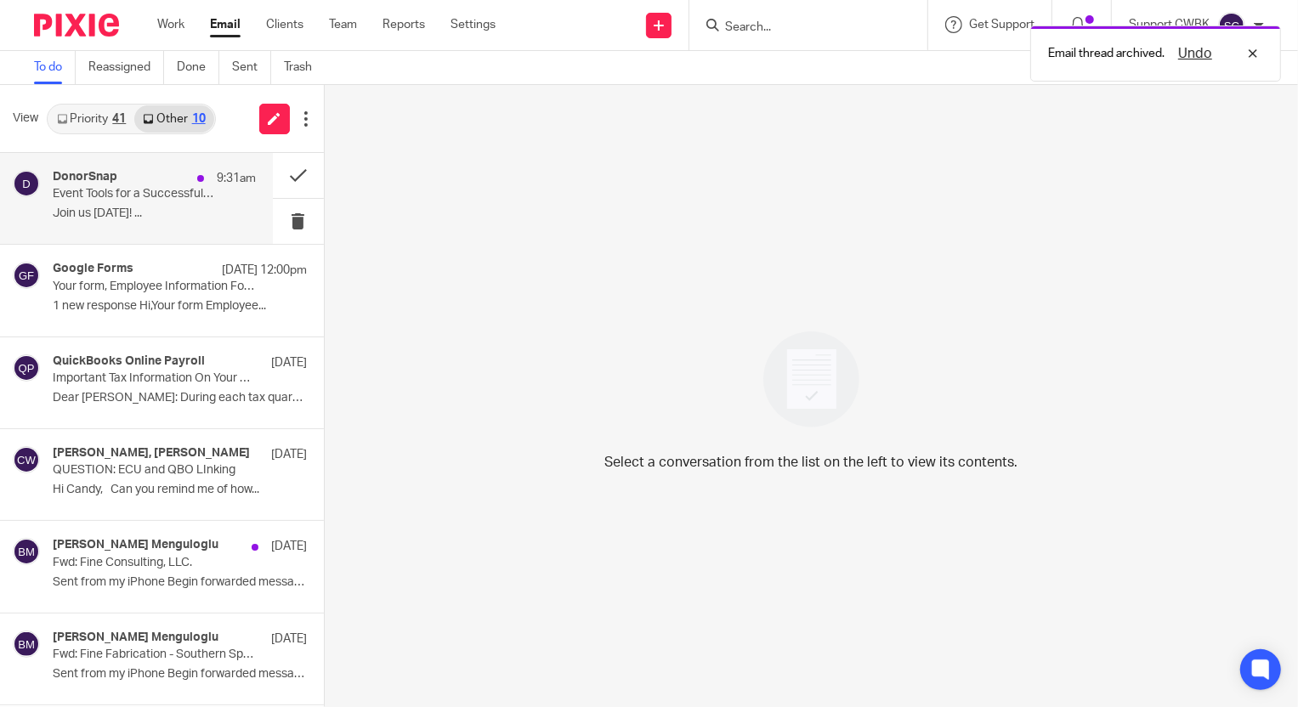
click at [91, 203] on div "DonorSnap 9:31am Event Tools for a Successful Golf Outing: Free Webinar Join us…" at bounding box center [154, 198] width 203 height 57
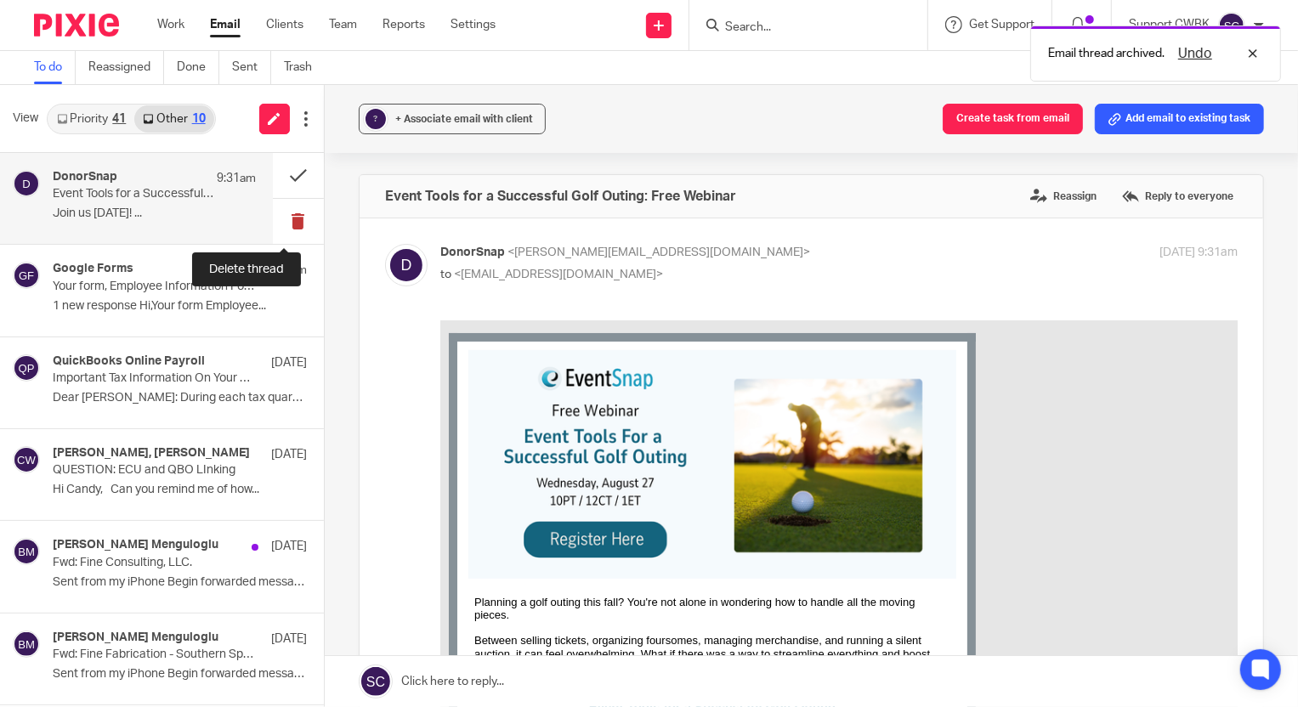
click at [281, 217] on button at bounding box center [298, 221] width 51 height 45
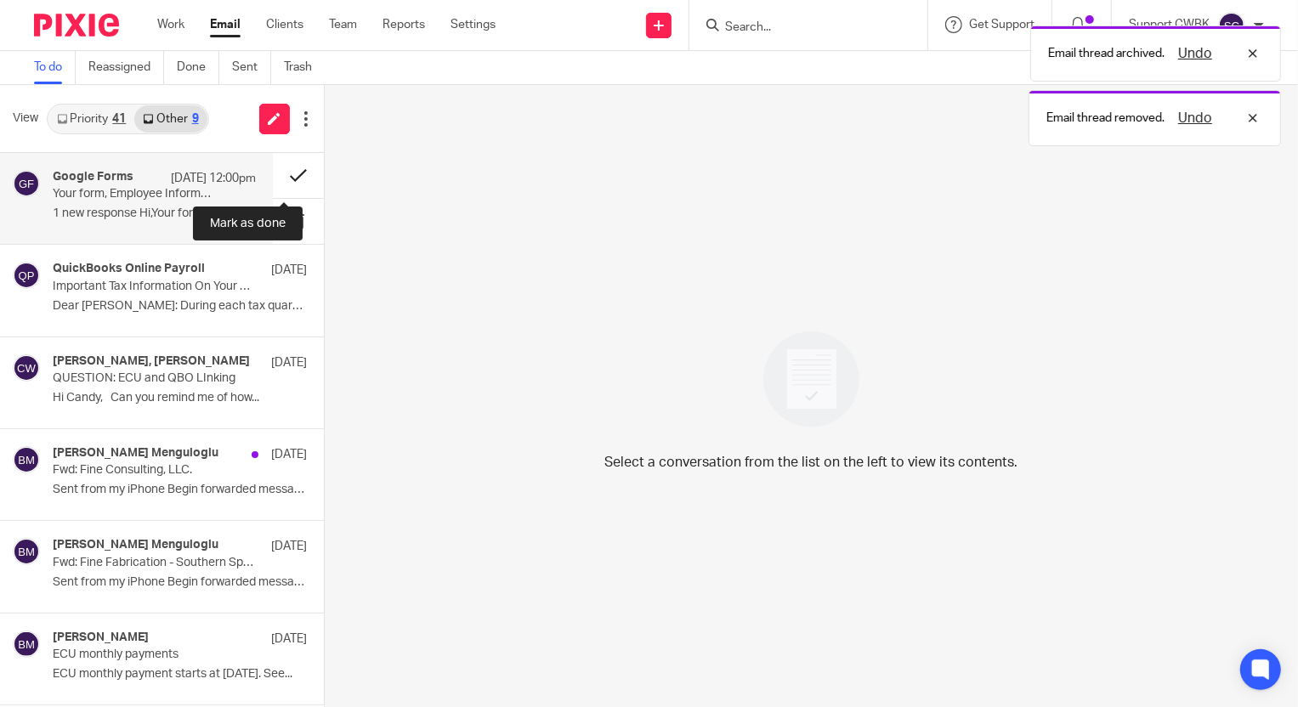
click at [280, 173] on button at bounding box center [298, 175] width 51 height 45
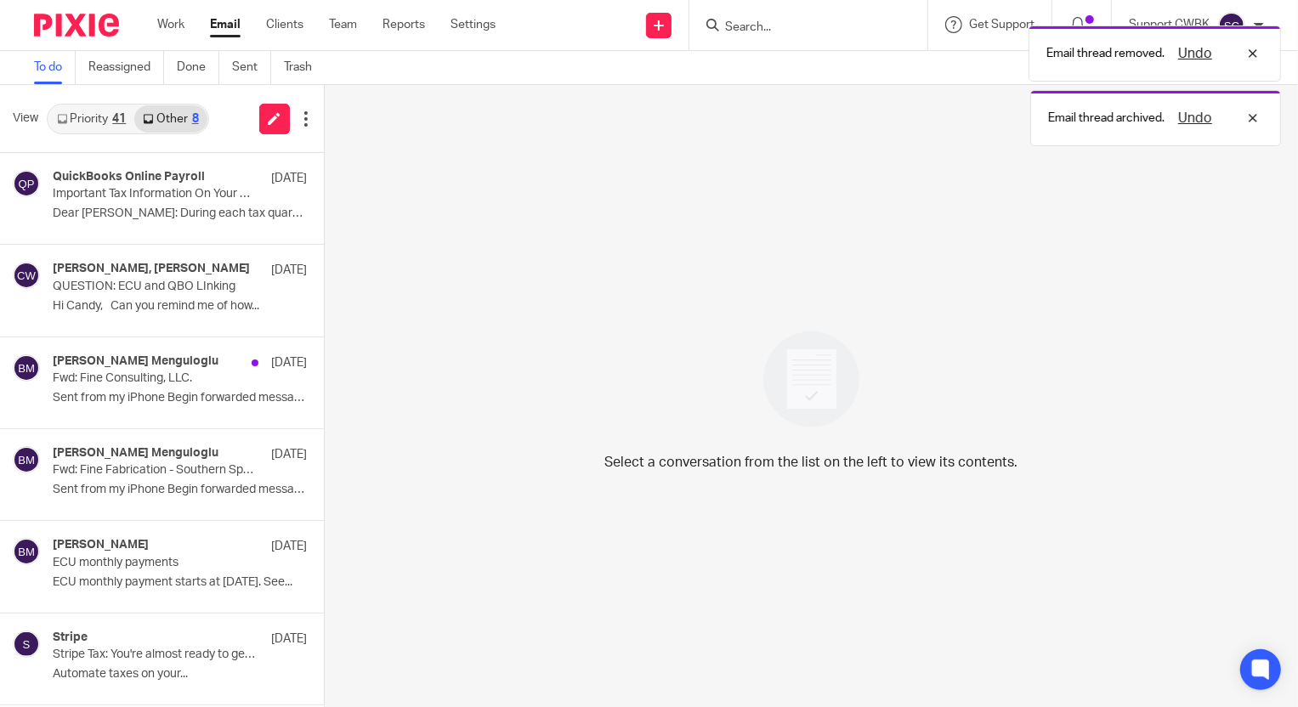
click at [76, 94] on div "View Priority 41 Other 8" at bounding box center [162, 119] width 324 height 68
click at [82, 117] on link "Priority 41" at bounding box center [91, 118] width 86 height 27
